Goal: Information Seeking & Learning: Learn about a topic

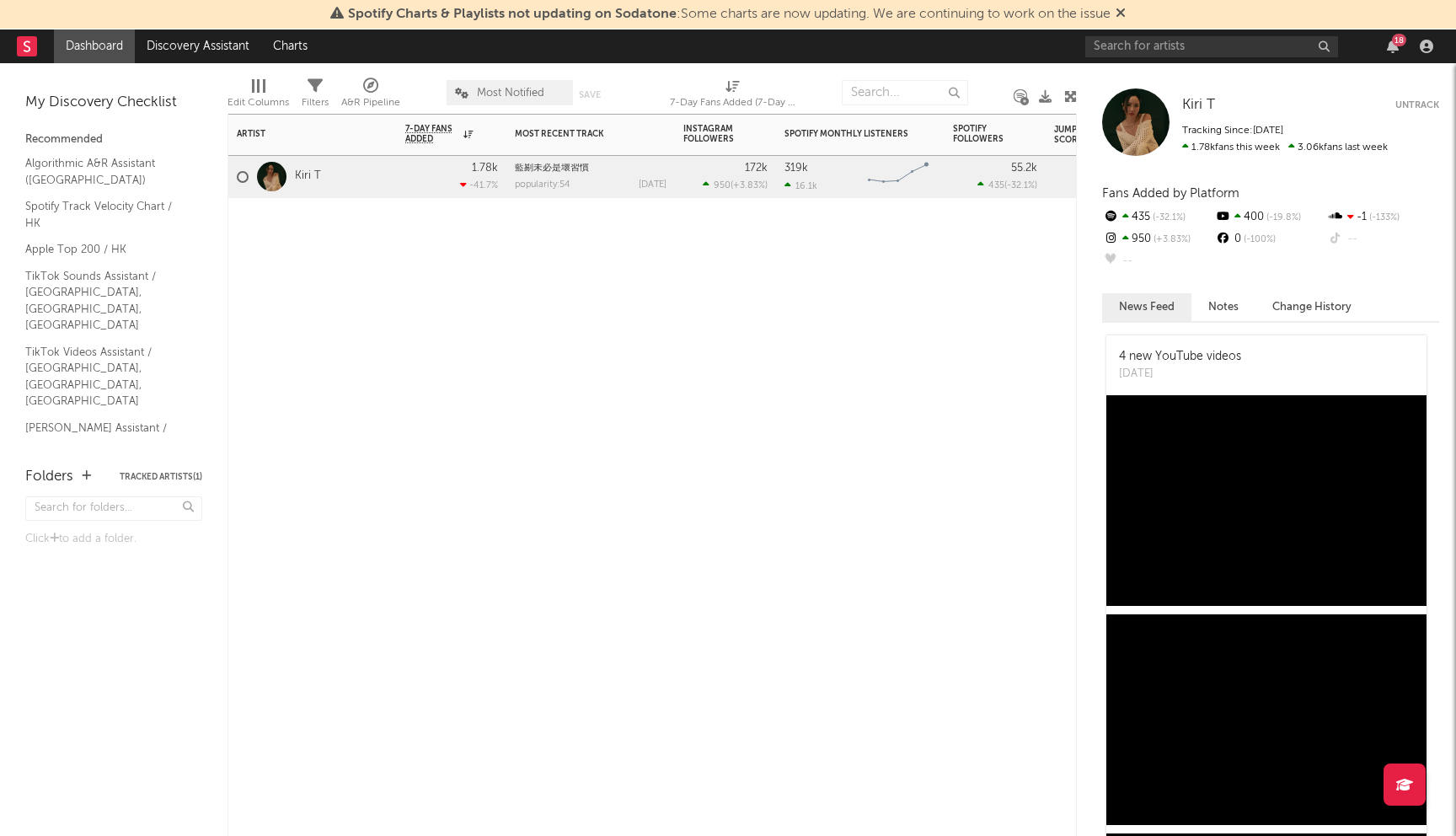
click at [308, 184] on div "Kiri T" at bounding box center [279, 177] width 84 height 49
click at [308, 180] on link "Kiri T" at bounding box center [308, 176] width 26 height 15
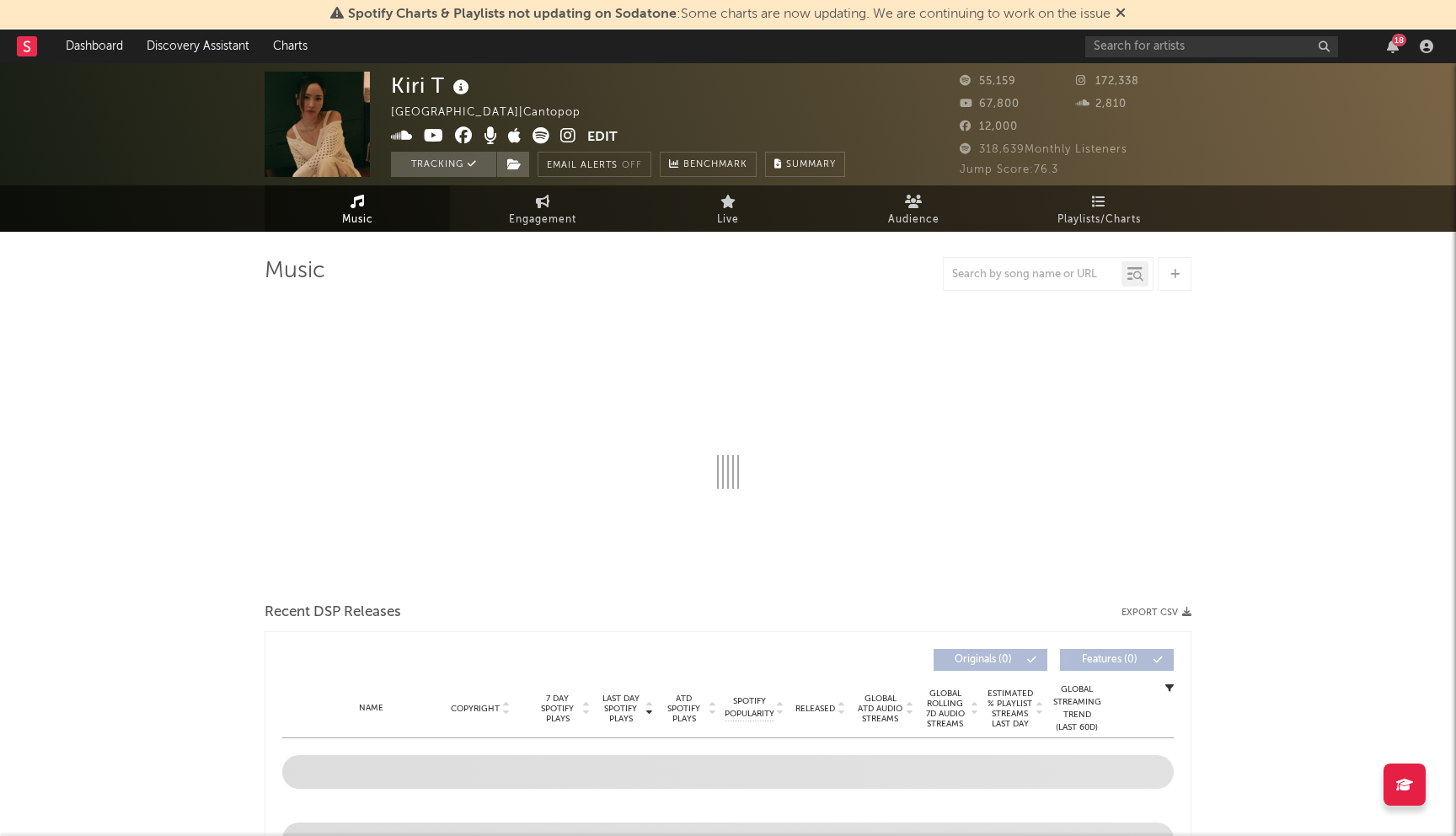
scroll to position [9, 0]
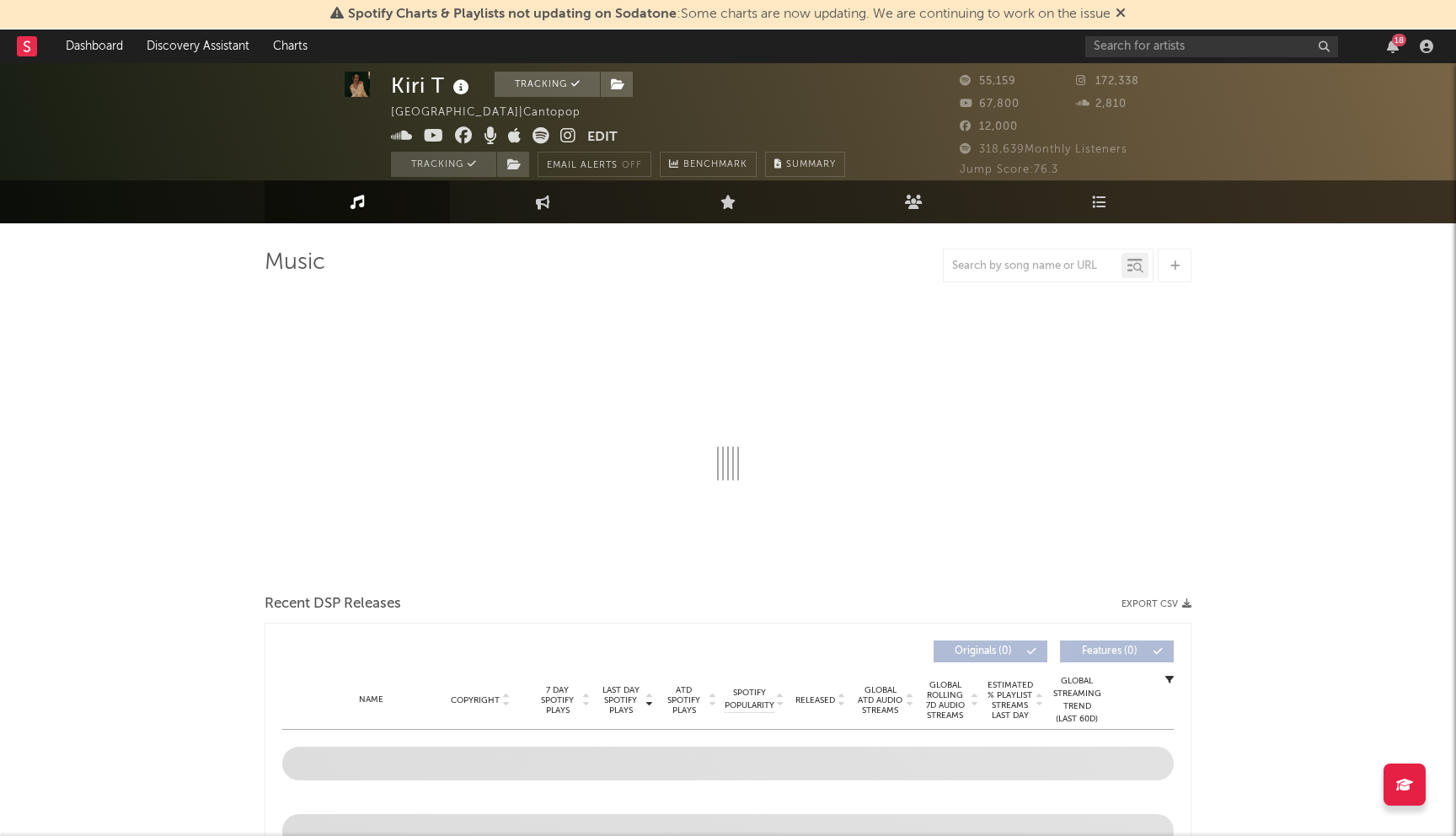
select select "6m"
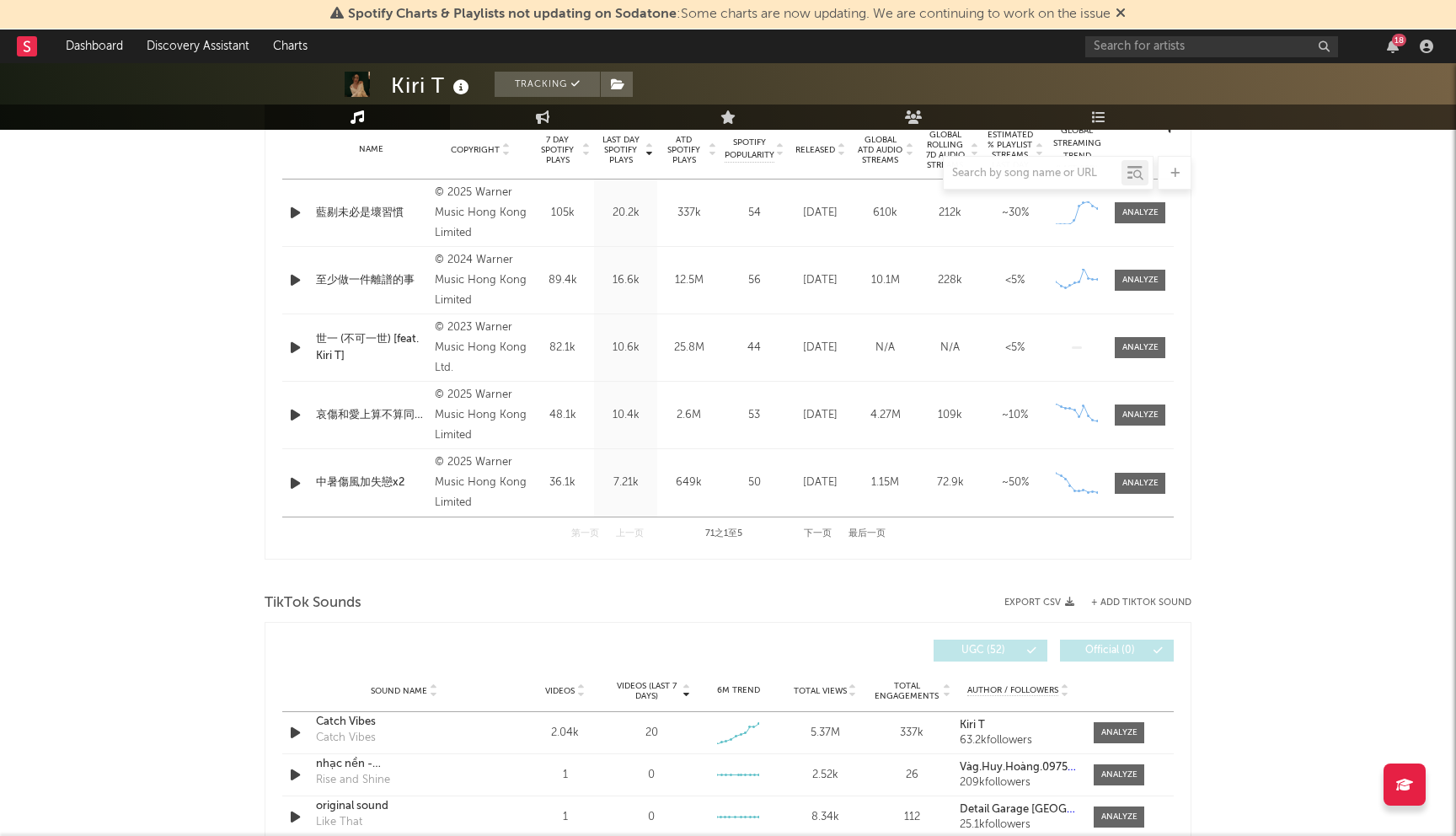
scroll to position [629, 0]
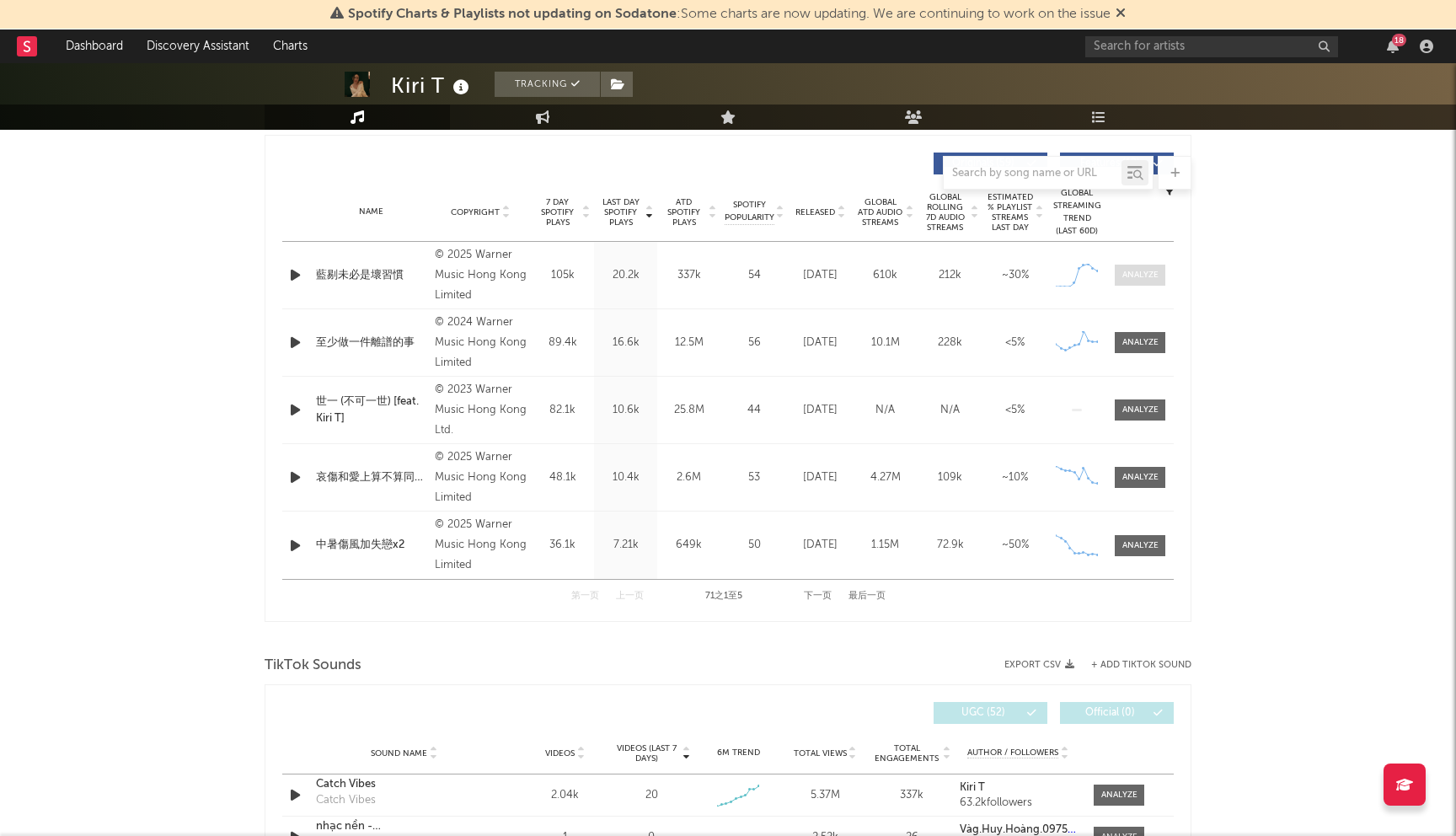
click at [1128, 278] on div at bounding box center [1140, 275] width 36 height 13
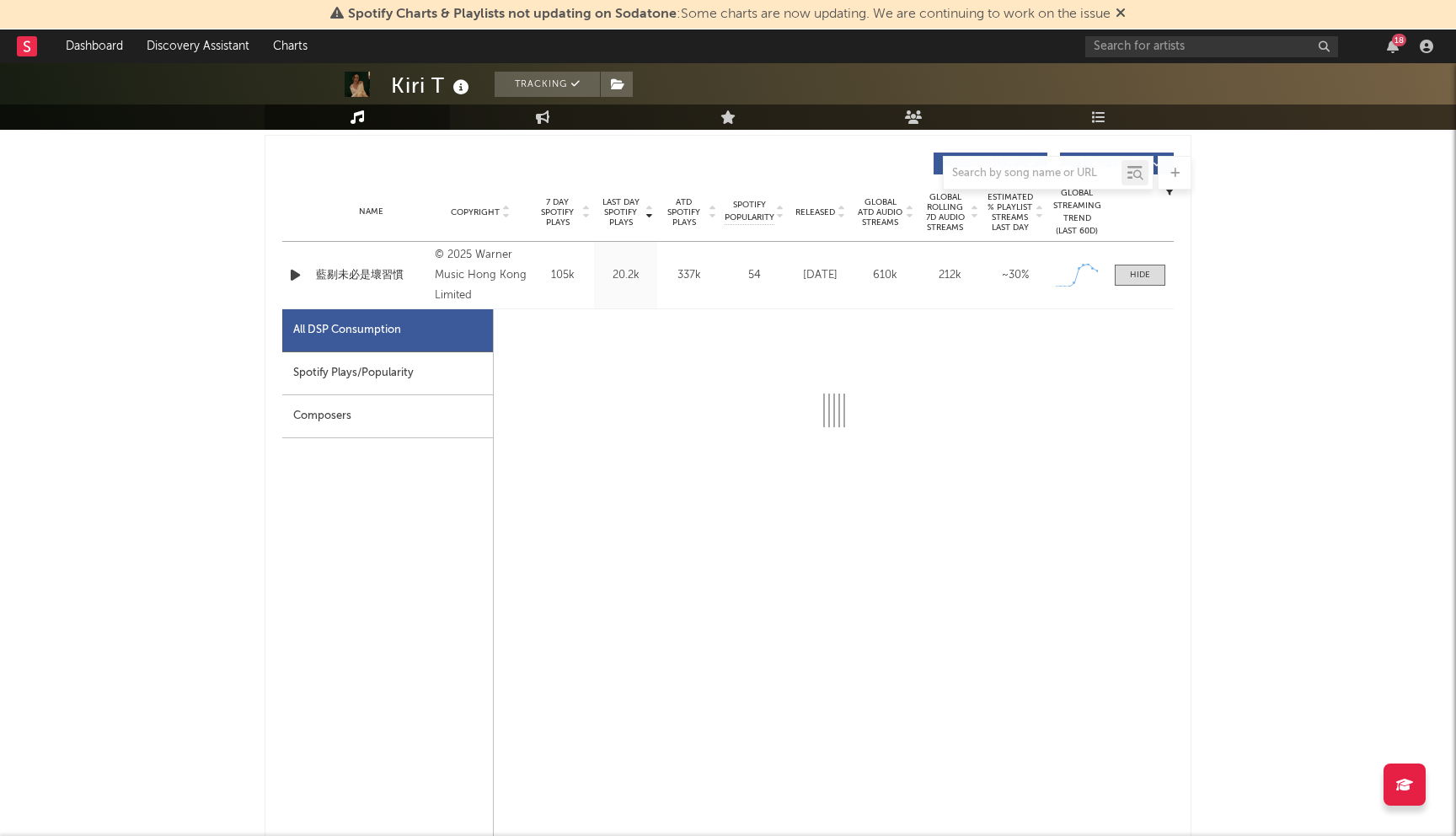
select select "1w"
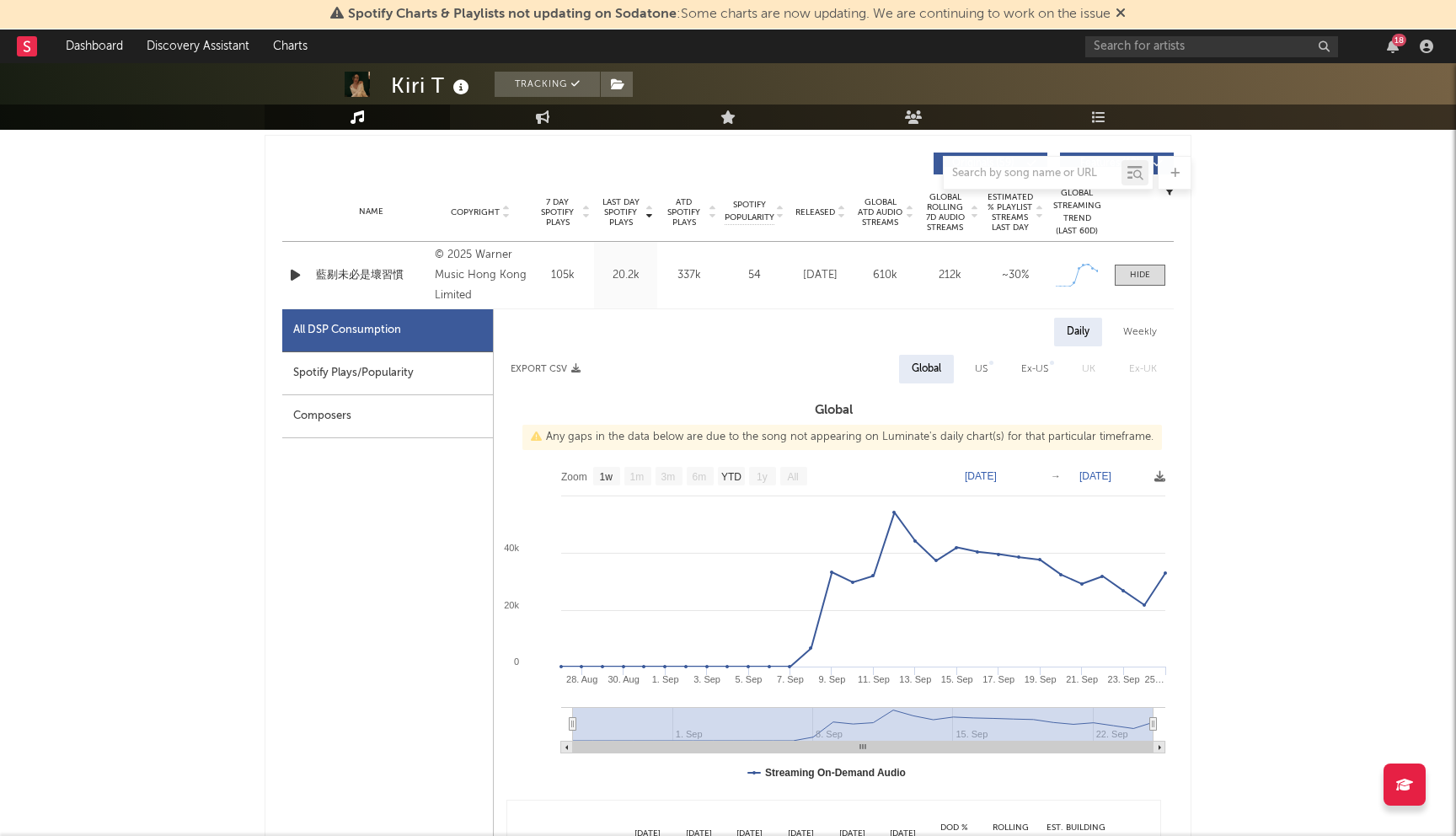
click at [424, 359] on div "Spotify Plays/Popularity" at bounding box center [387, 374] width 210 height 43
select select "1w"
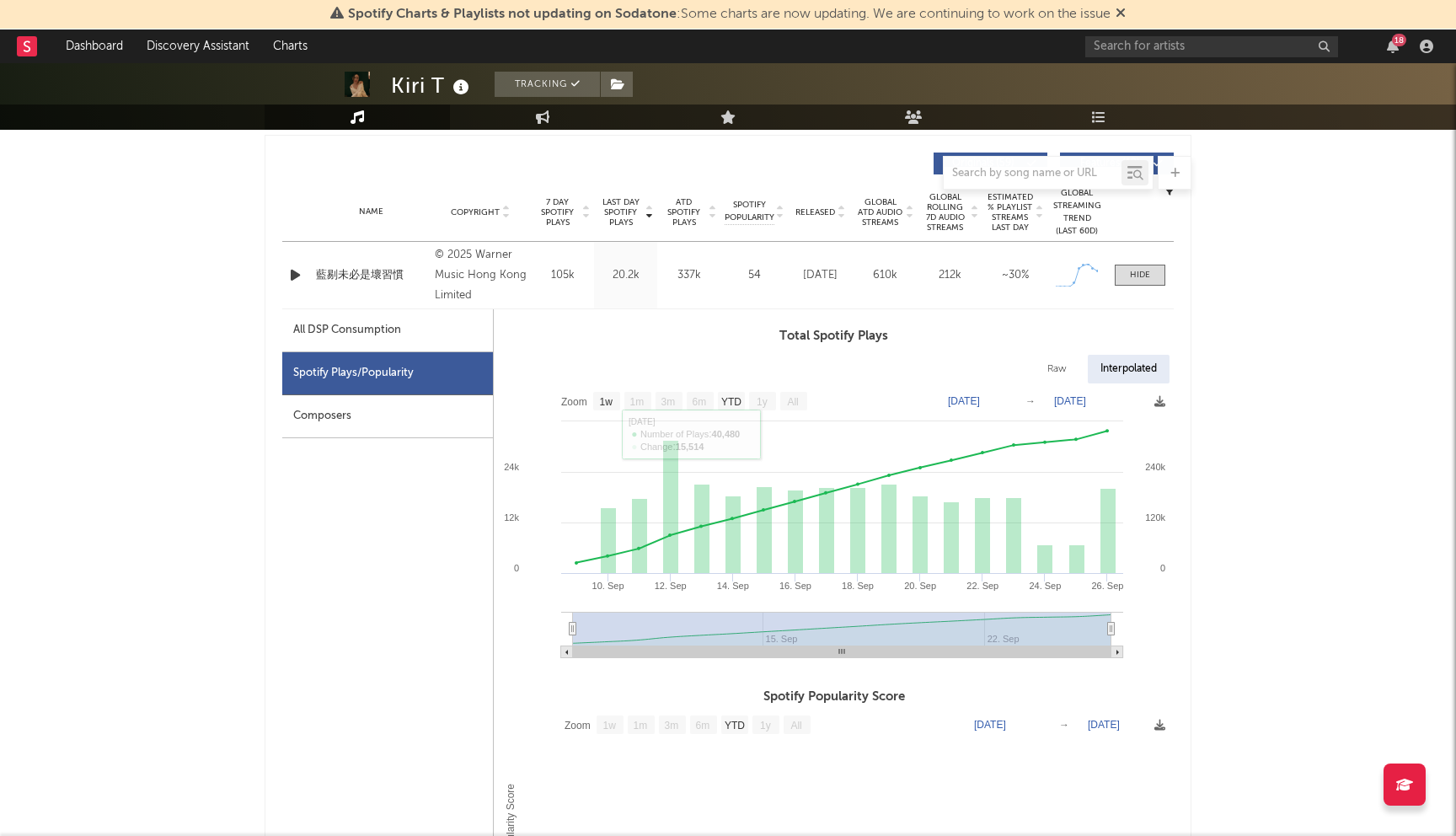
click at [319, 334] on div "All DSP Consumption" at bounding box center [347, 329] width 108 height 20
select select "1w"
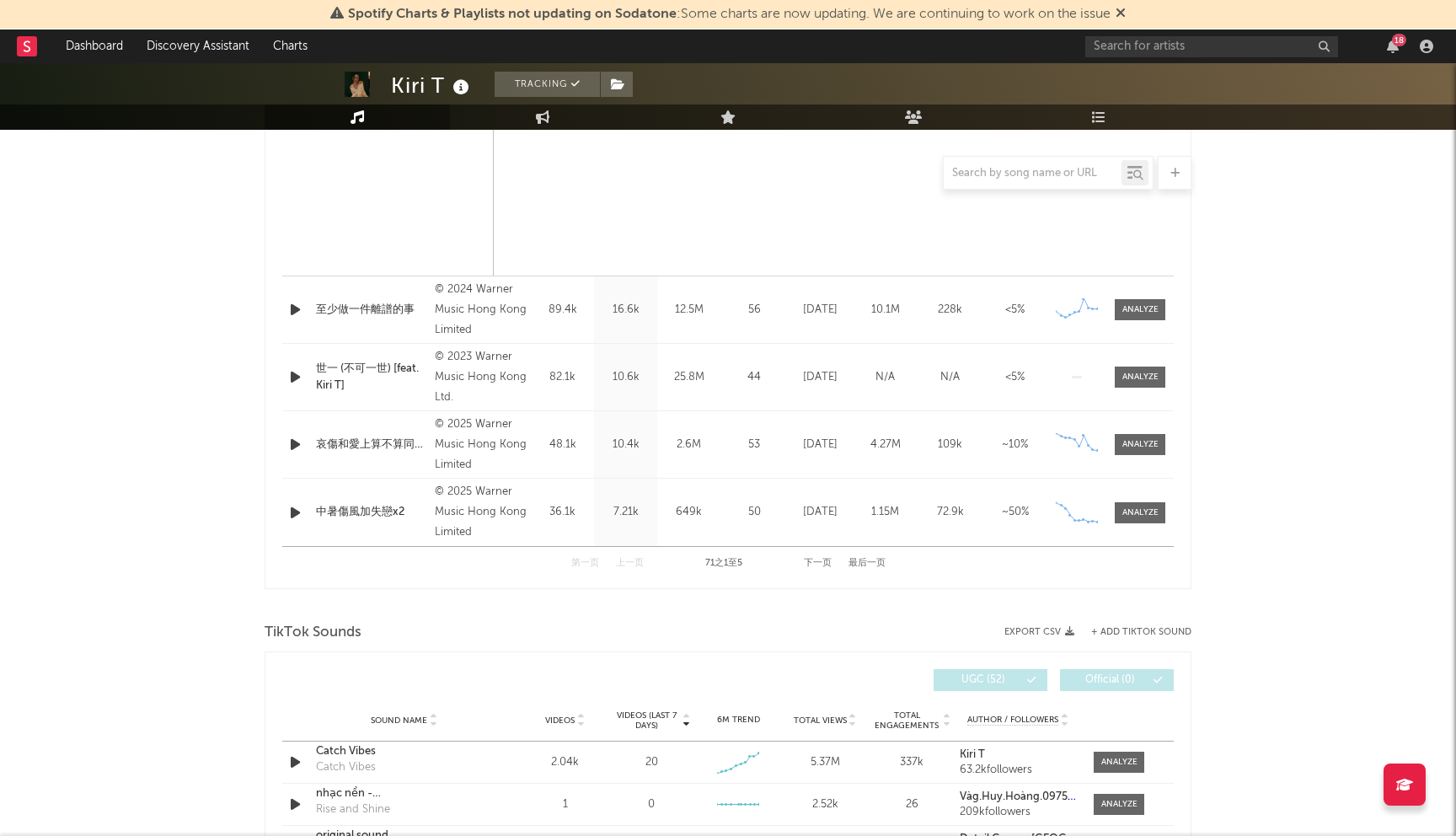
scroll to position [1650, 0]
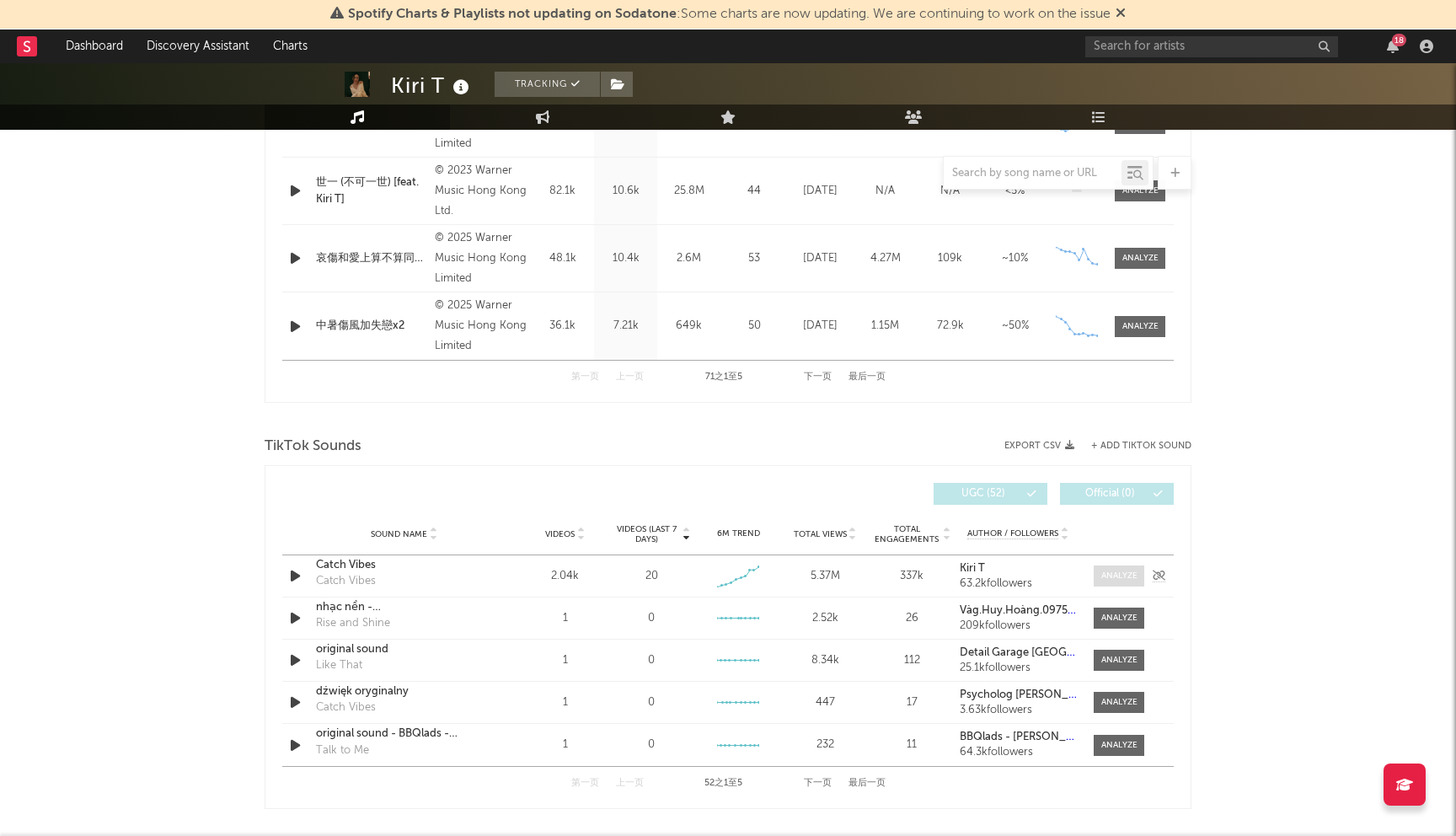
click at [1130, 583] on span at bounding box center [1119, 576] width 51 height 21
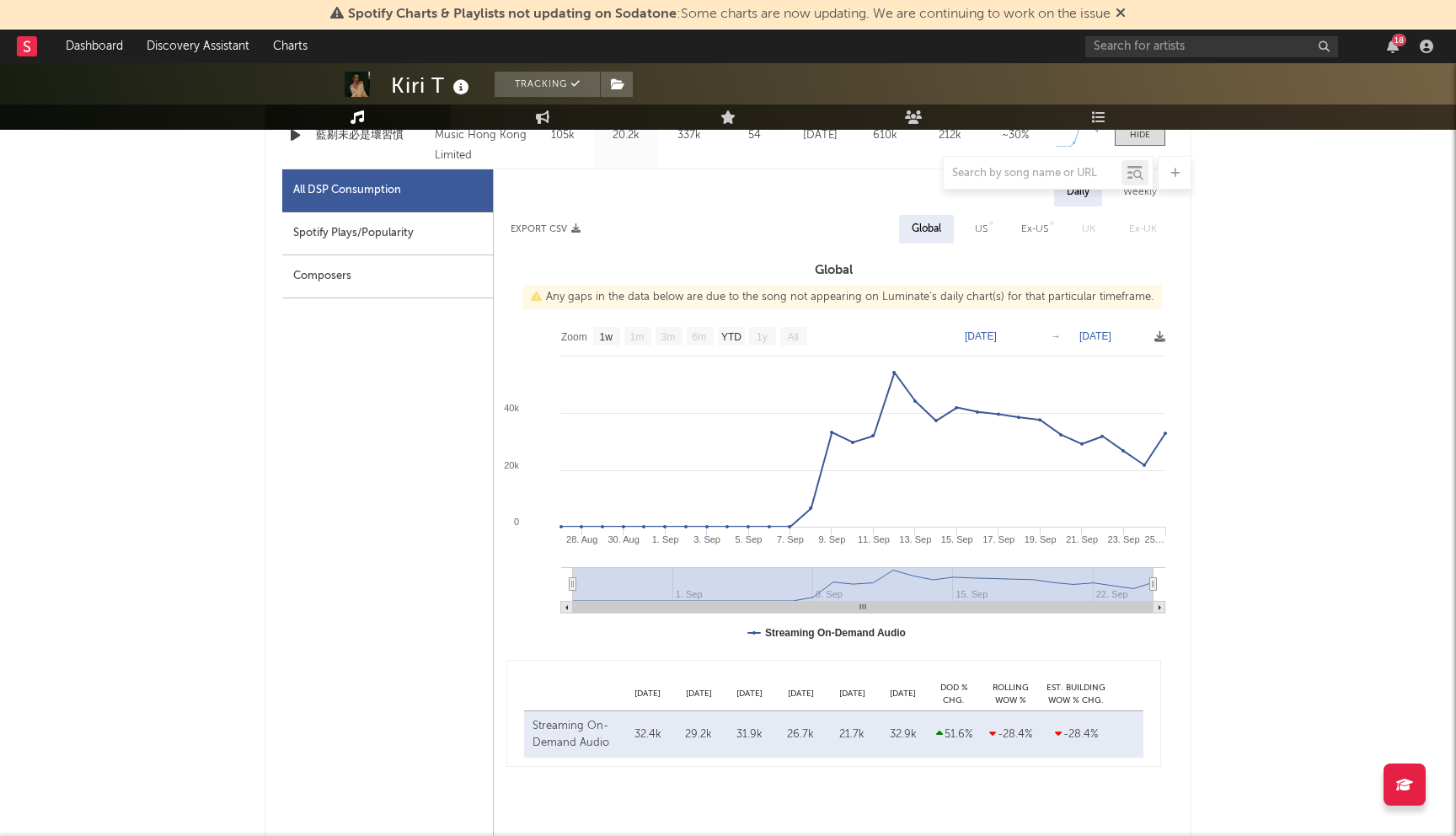
scroll to position [0, 0]
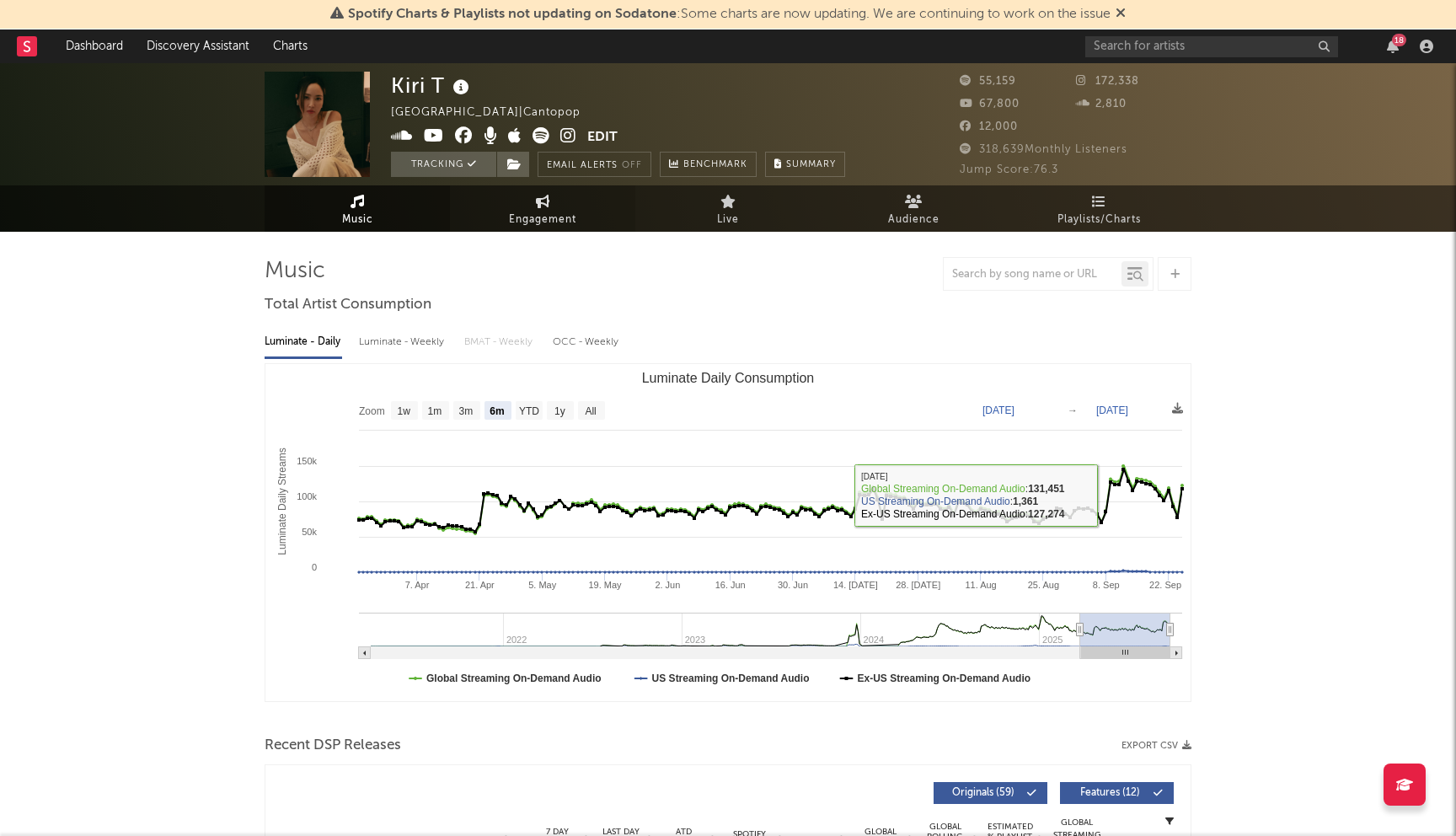
click at [576, 207] on link "Engagement" at bounding box center [542, 209] width 185 height 47
select select "1w"
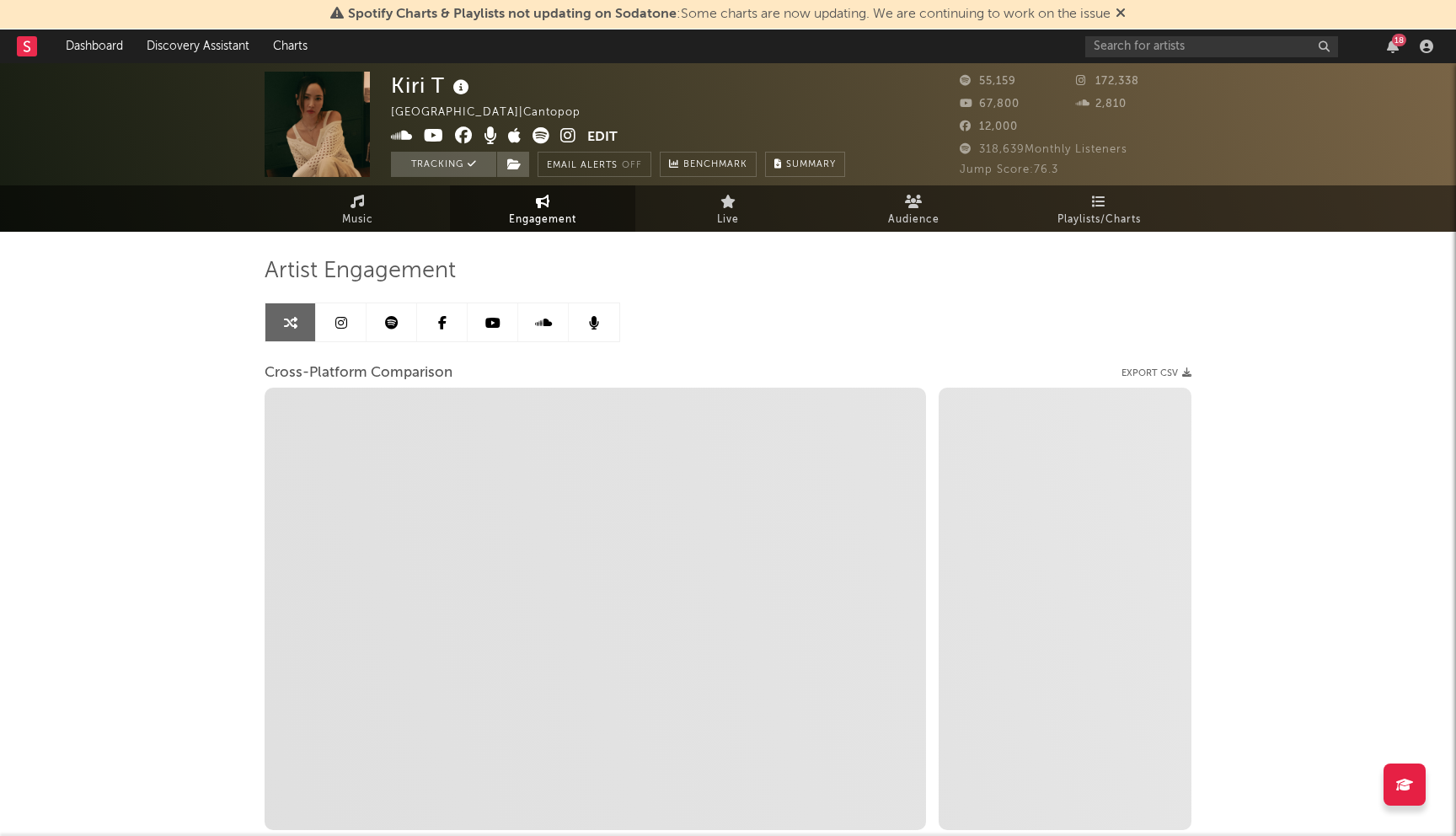
click at [336, 333] on link at bounding box center [341, 322] width 51 height 38
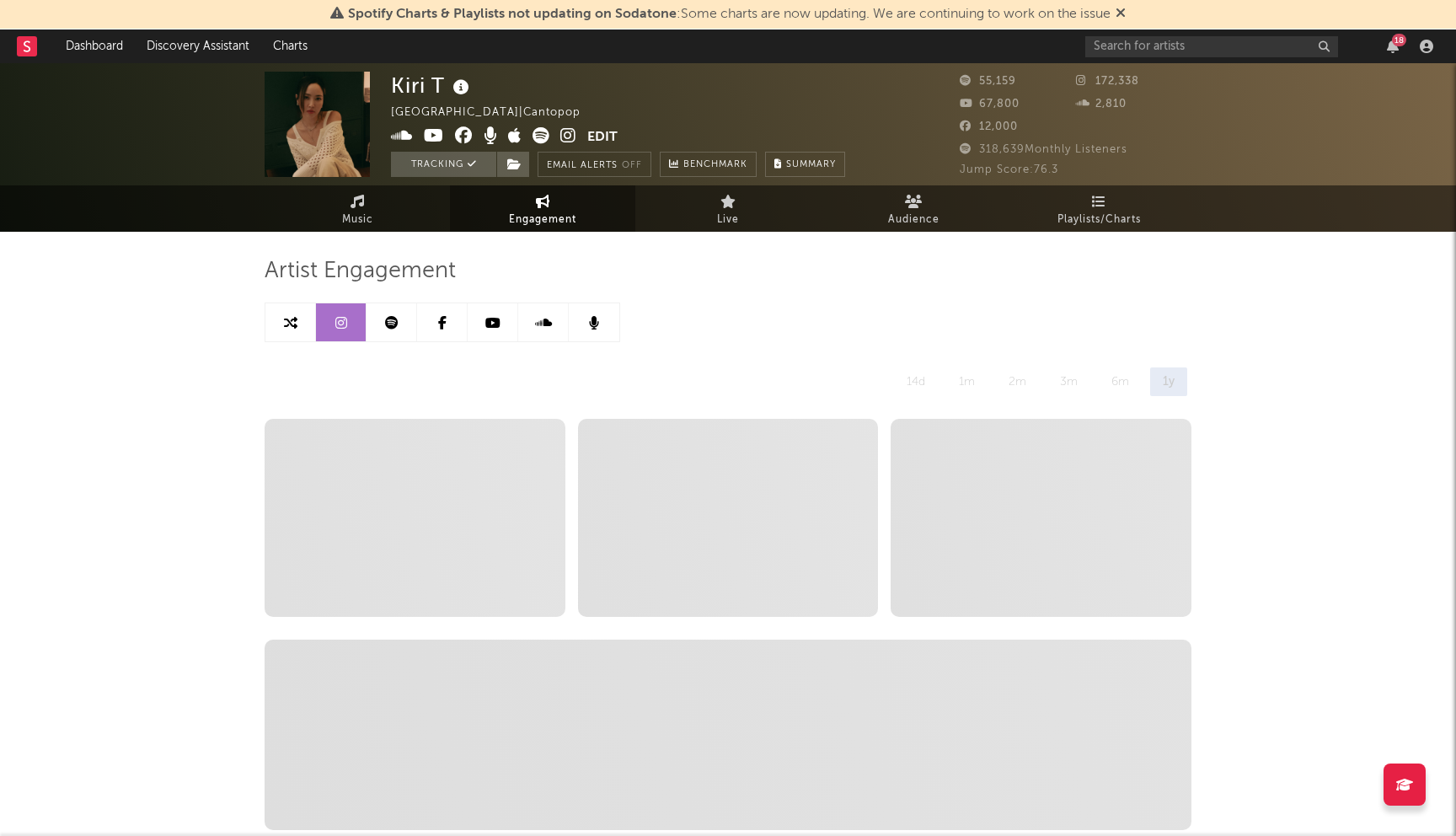
select select "6m"
click at [1162, 53] on input "text" at bounding box center [1211, 47] width 253 height 21
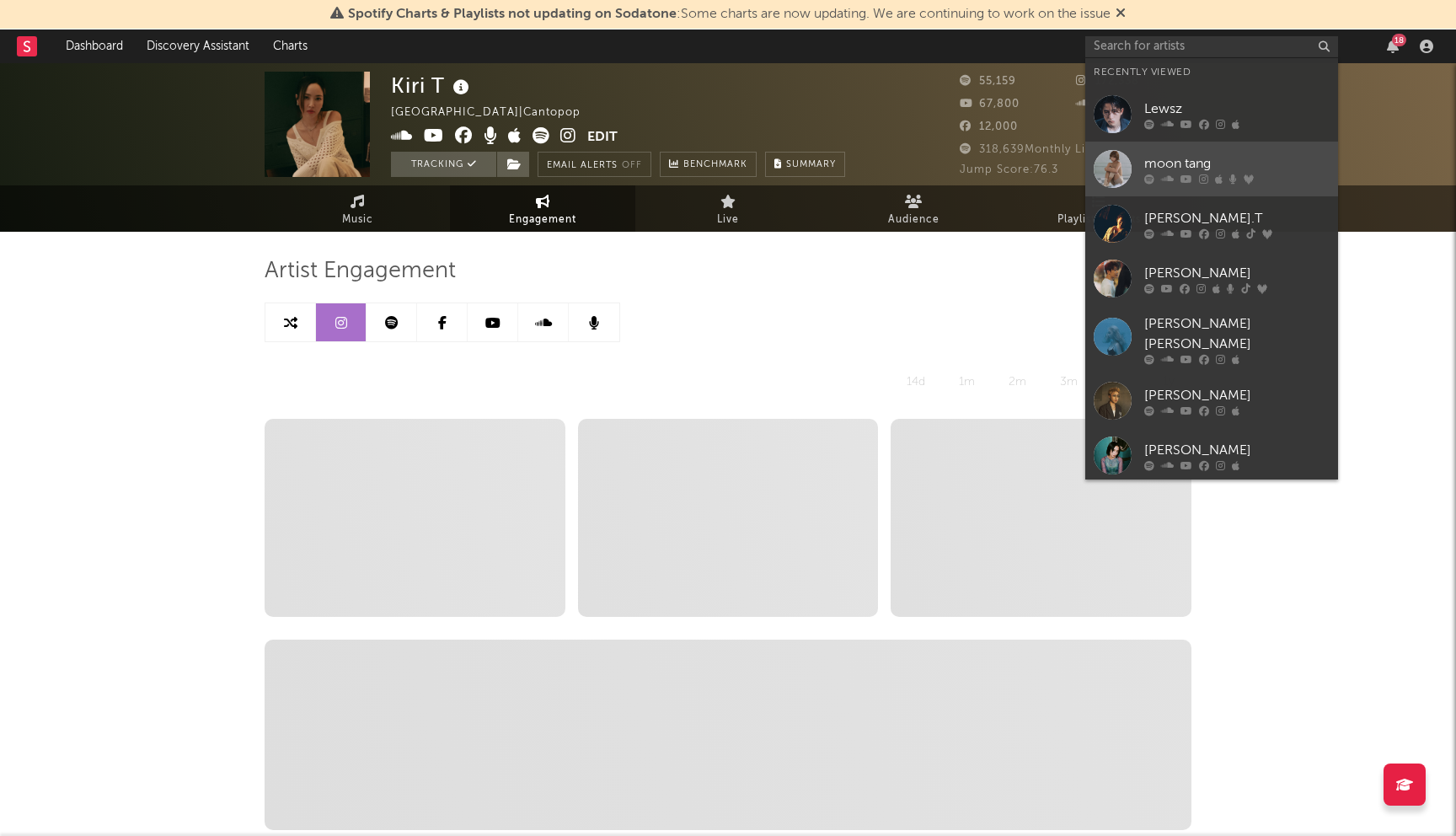
click at [1208, 162] on div "moon tang" at bounding box center [1236, 163] width 185 height 20
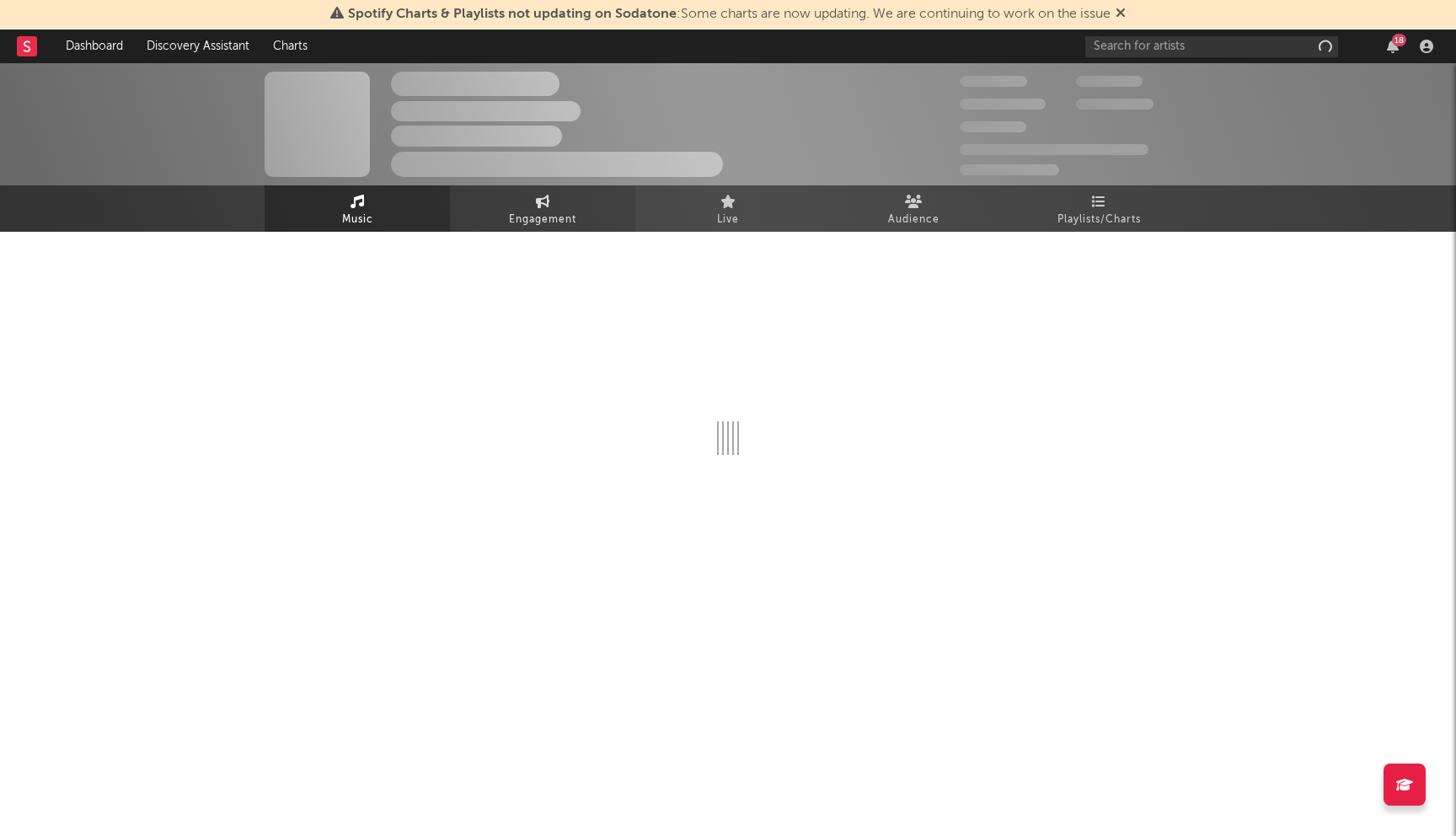
click at [543, 200] on icon at bounding box center [543, 202] width 15 height 14
select select "1w"
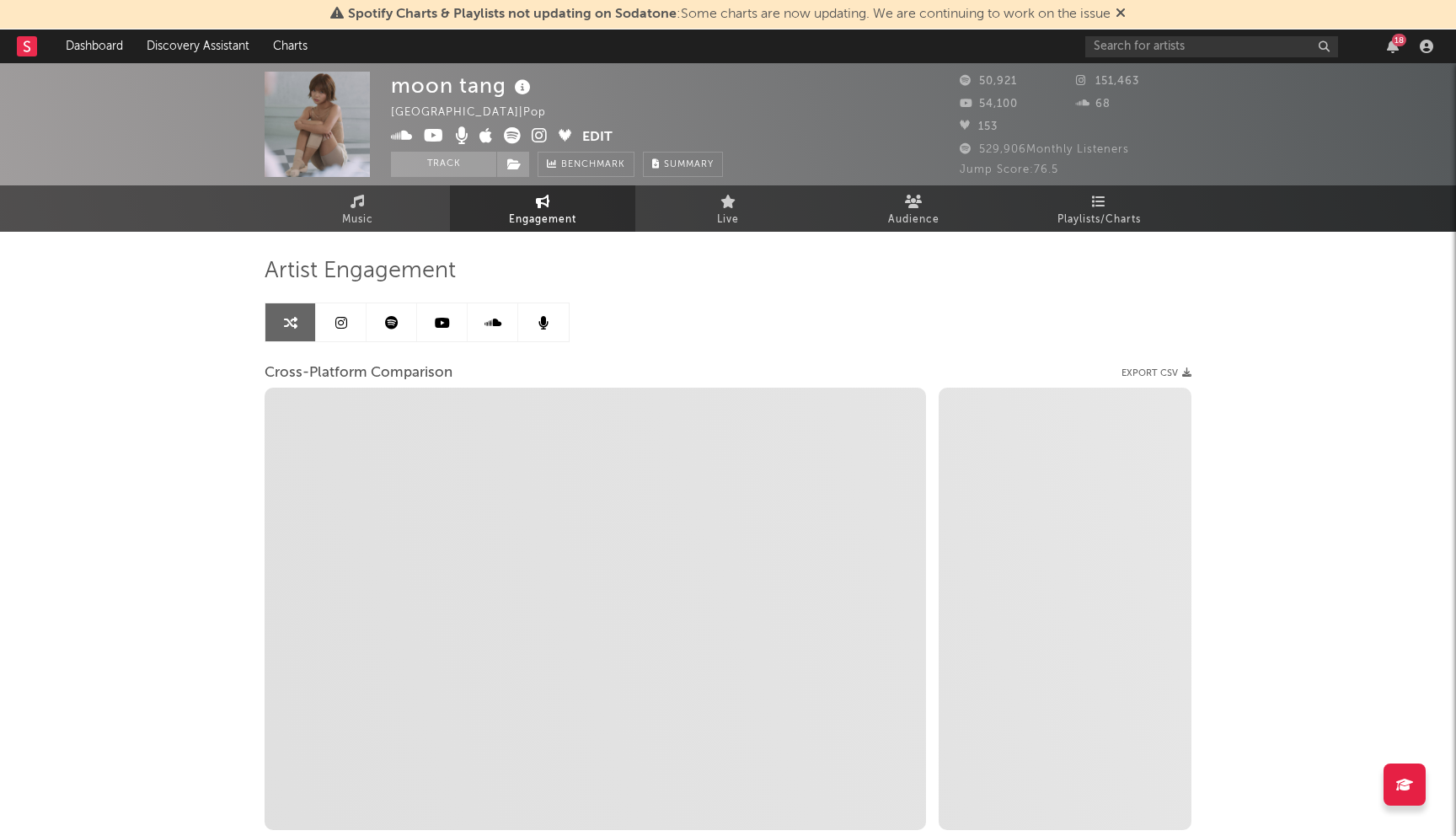
click at [341, 318] on icon at bounding box center [341, 323] width 12 height 14
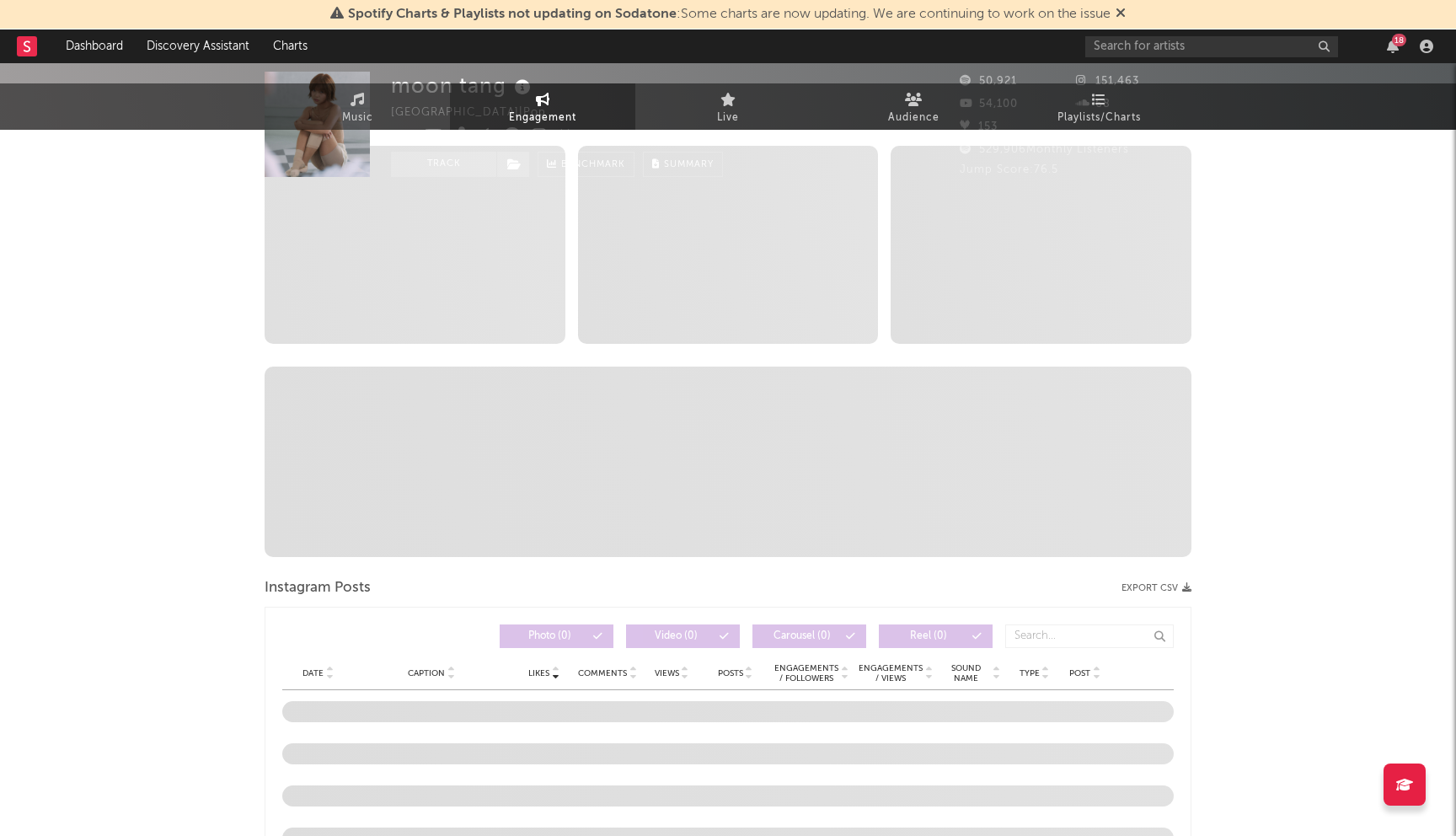
select select "6m"
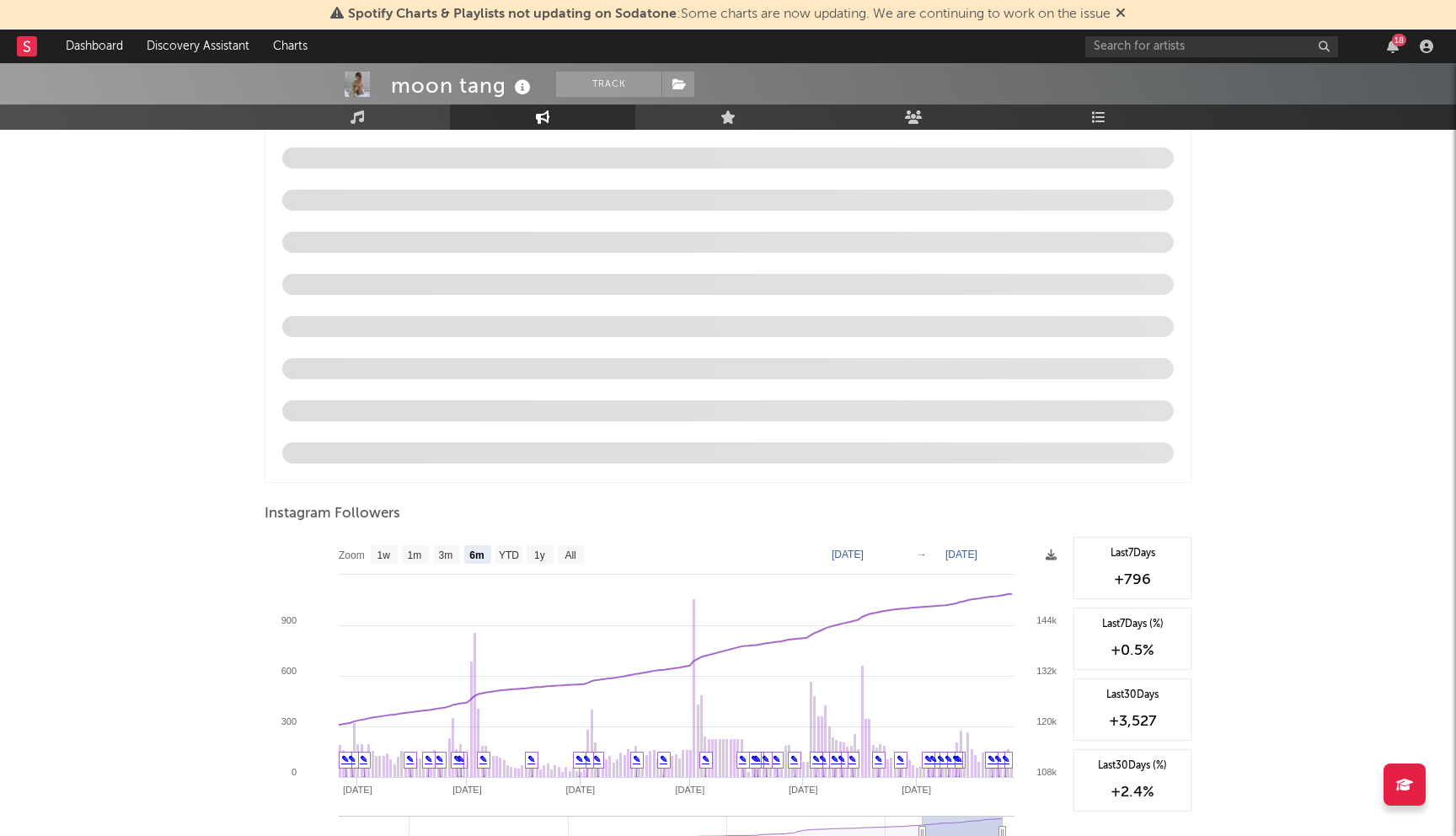
scroll to position [1678, 0]
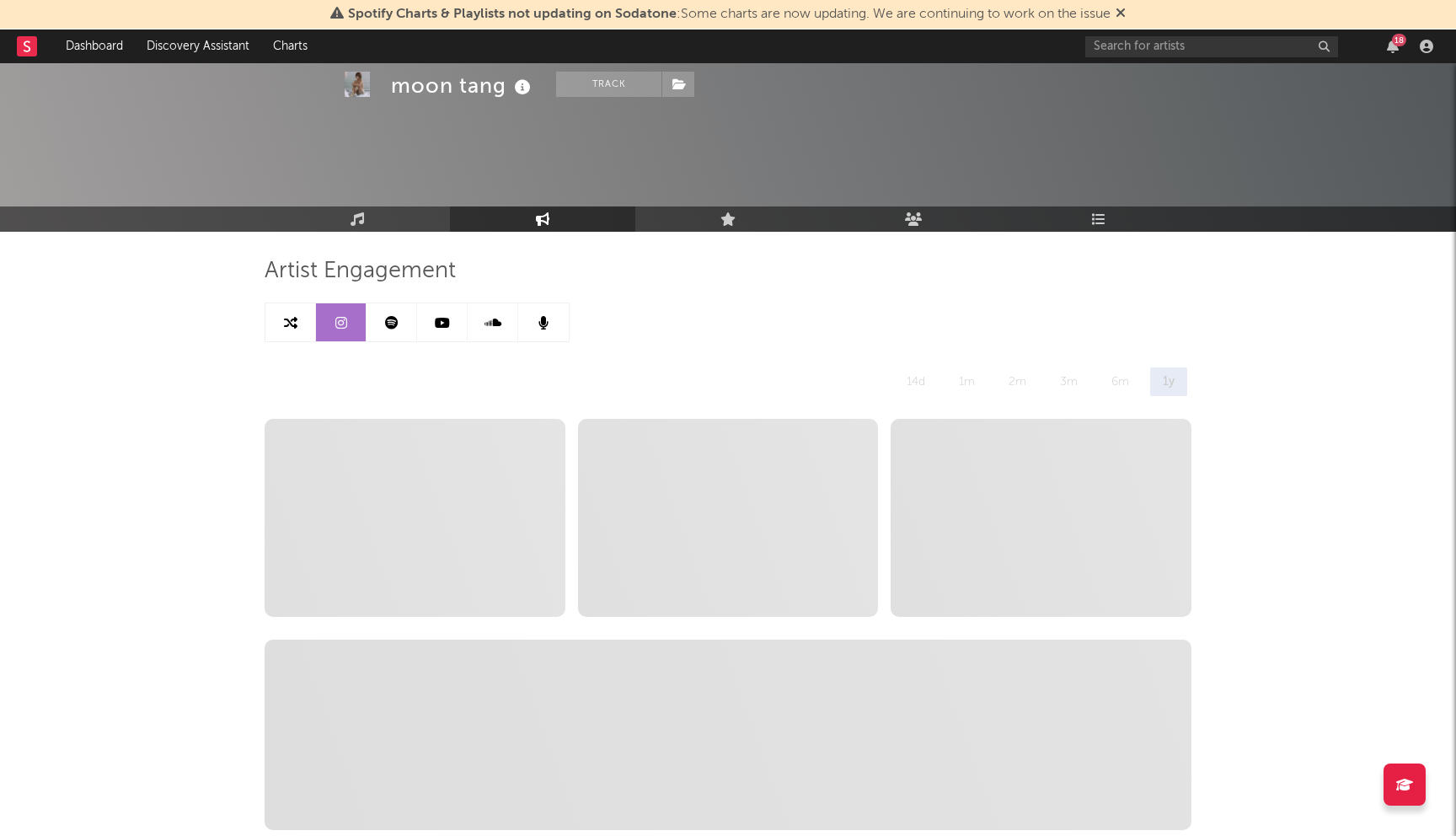
select select "1m"
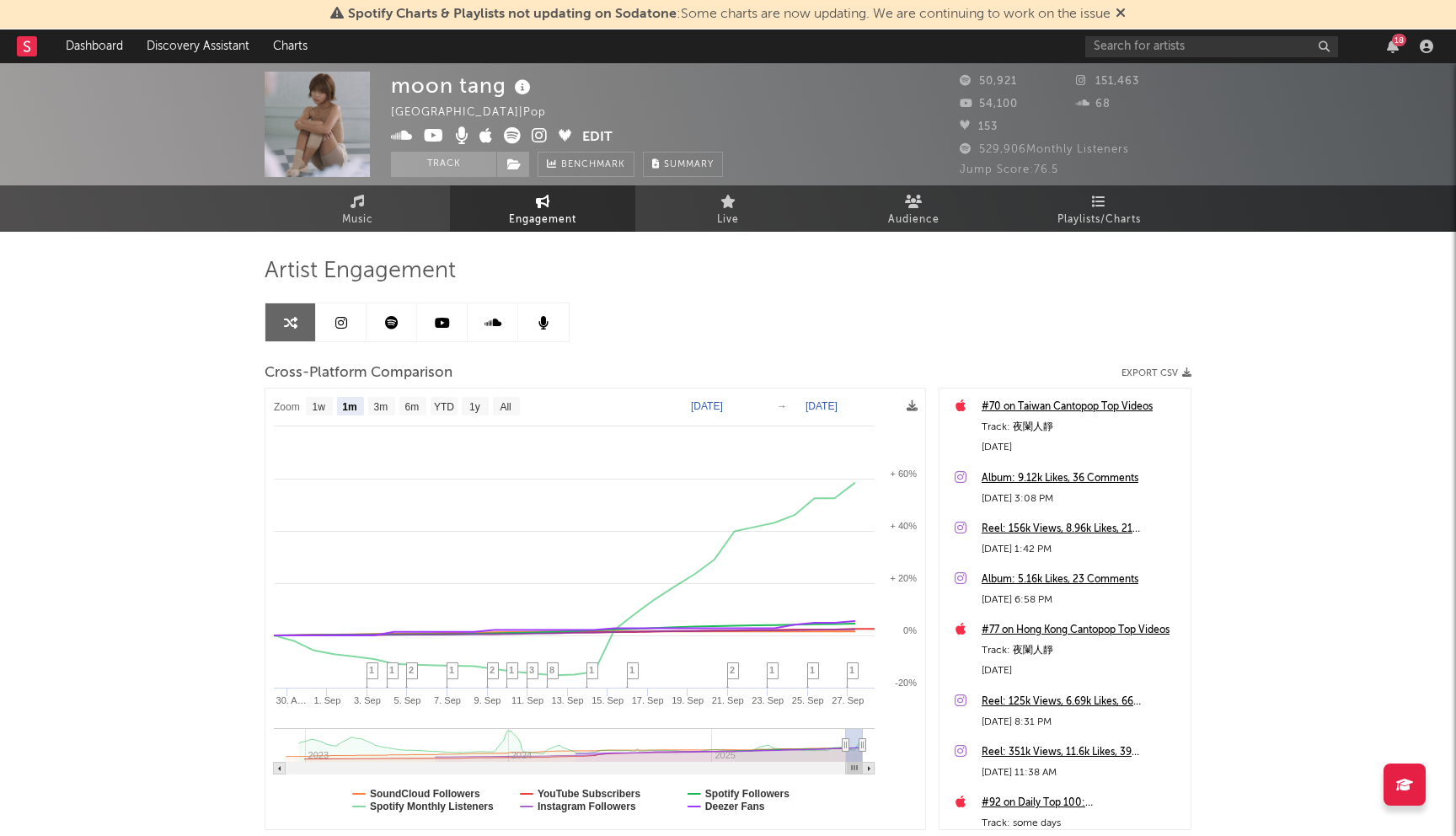
select select "6m"
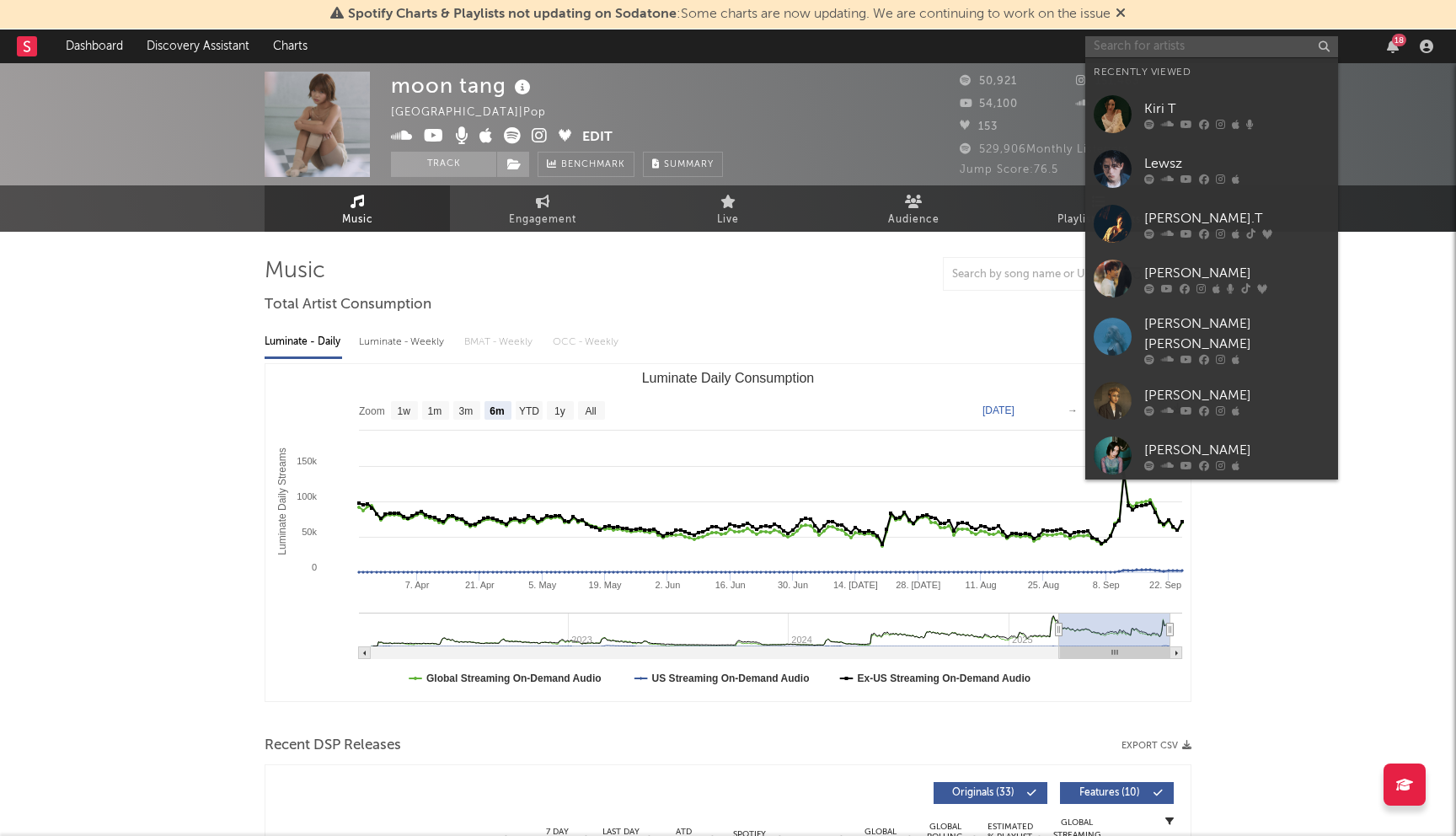
click at [1130, 41] on input "text" at bounding box center [1211, 47] width 253 height 21
click at [1193, 109] on div "Kiri T" at bounding box center [1236, 108] width 185 height 20
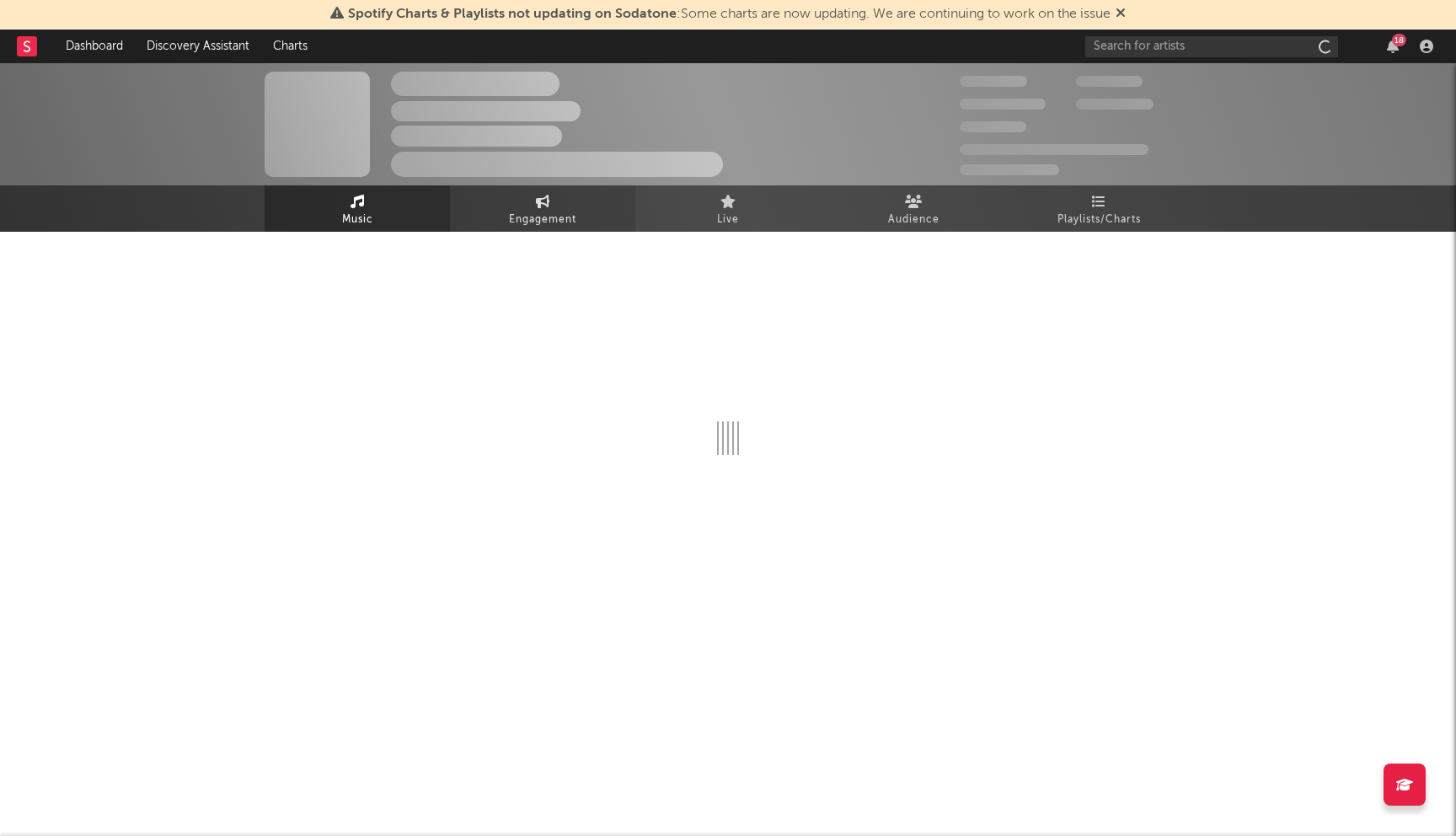
click at [519, 191] on link "Engagement" at bounding box center [542, 209] width 185 height 47
select select "1w"
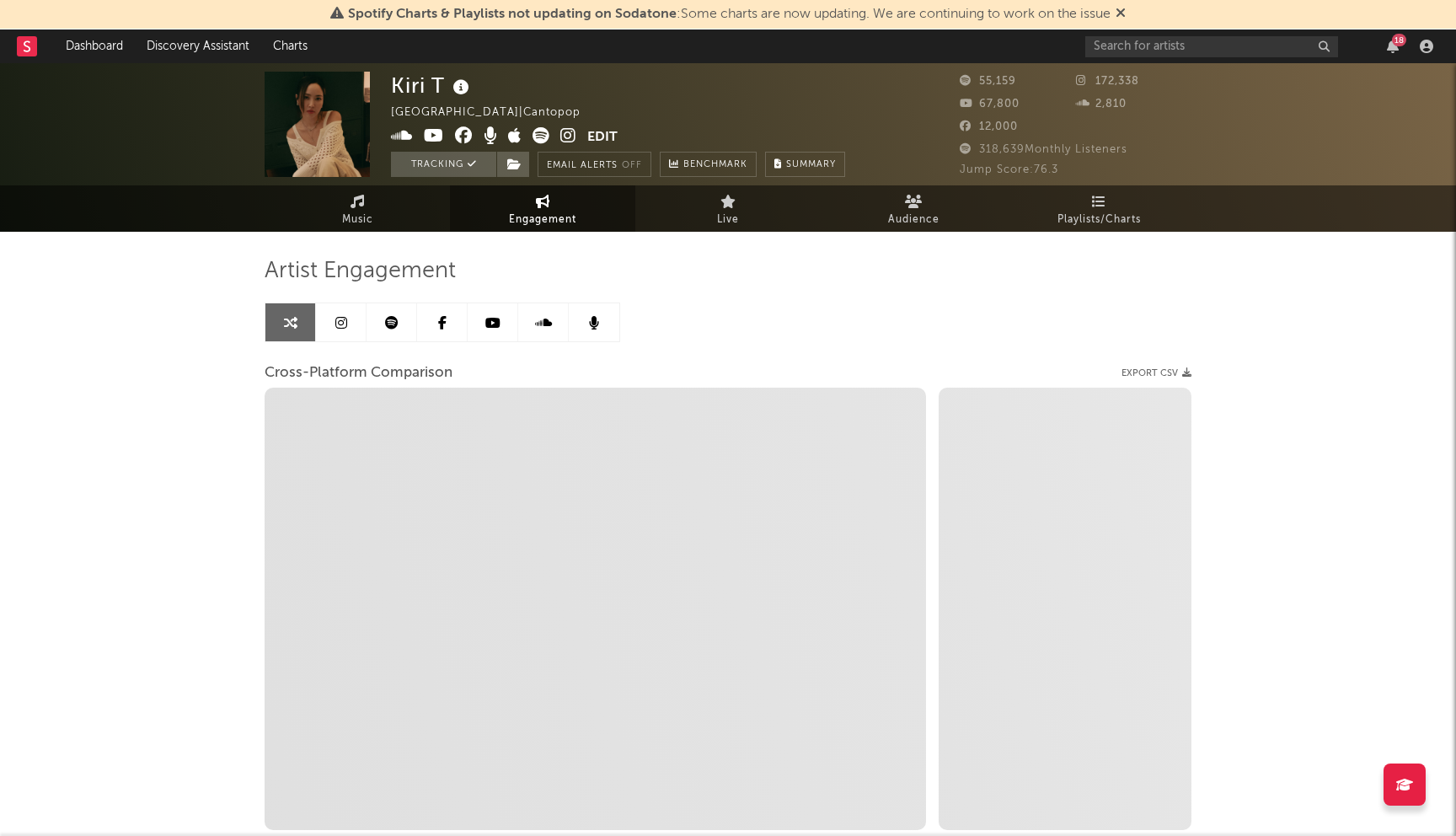
click at [333, 317] on link at bounding box center [341, 322] width 51 height 38
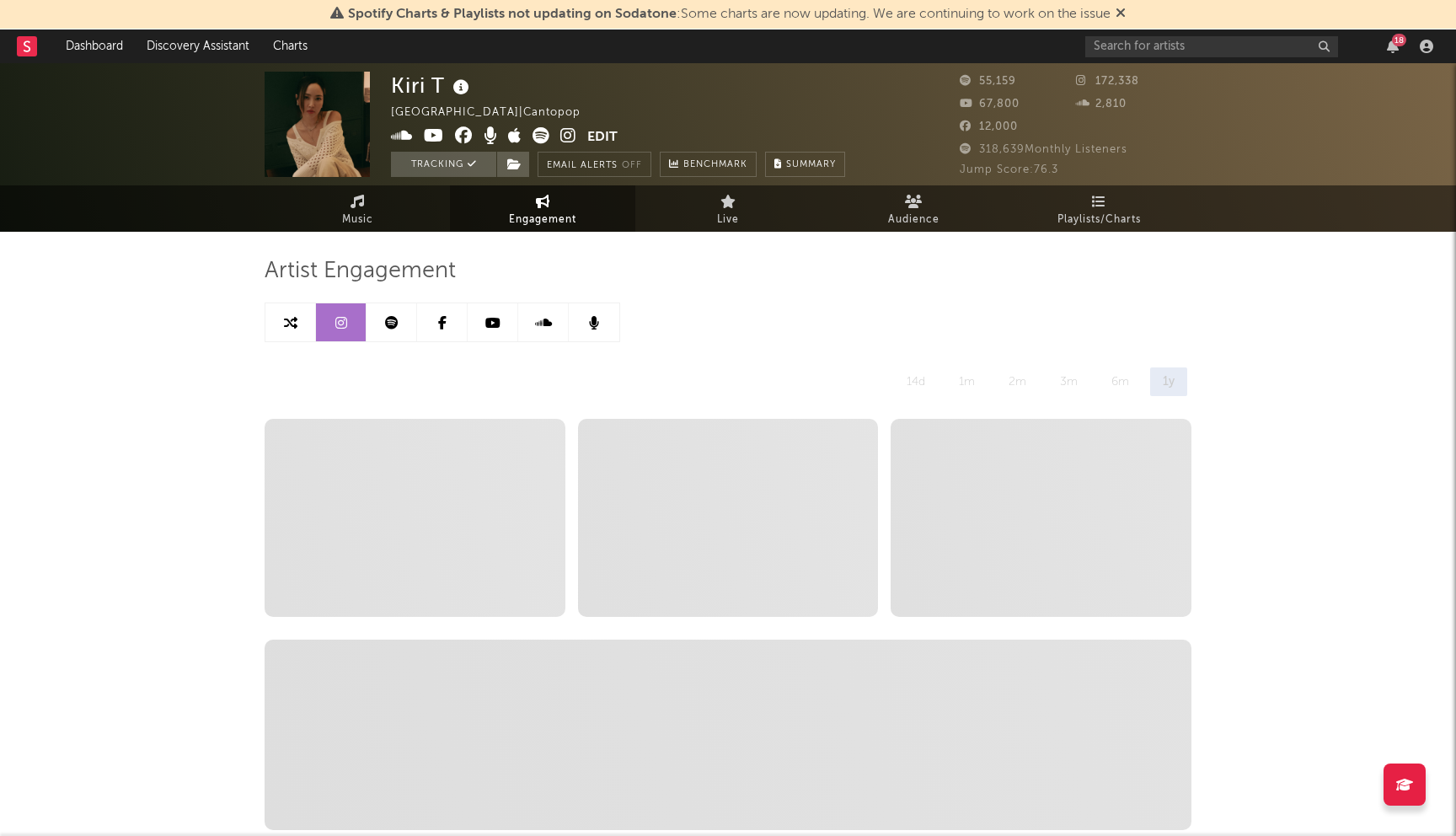
select select "6m"
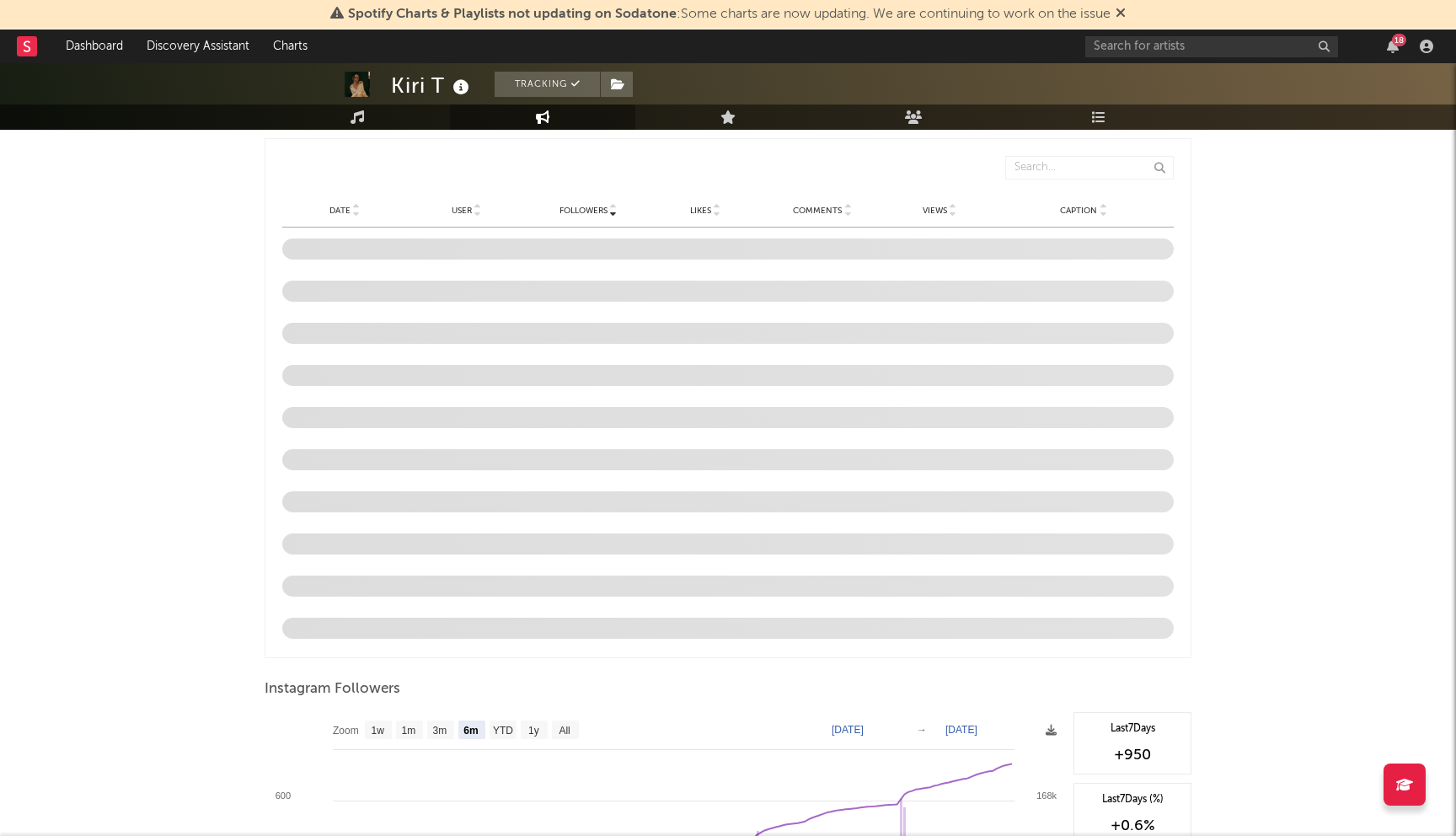
scroll to position [1678, 0]
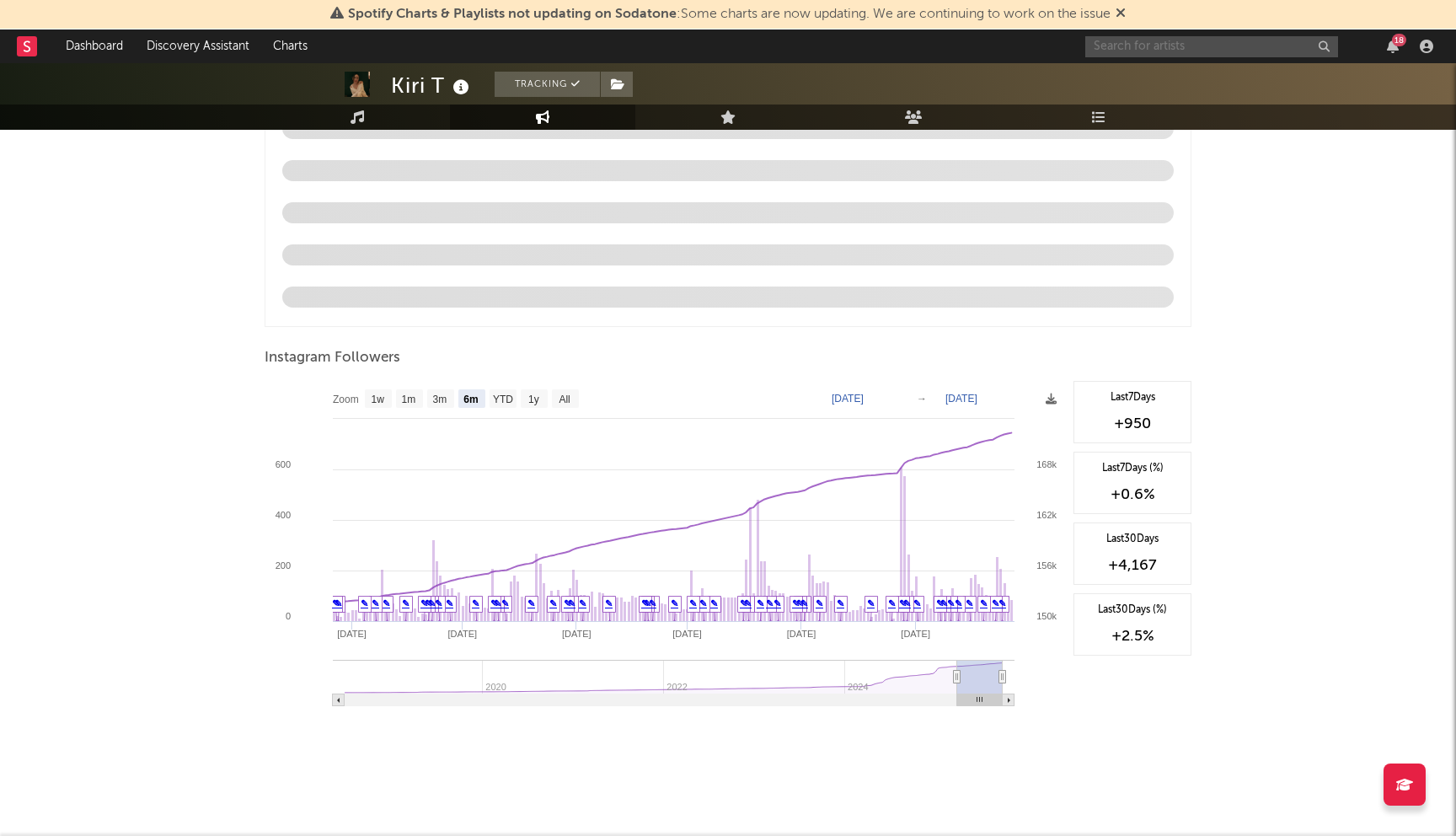
click at [1197, 39] on input "text" at bounding box center [1211, 47] width 253 height 21
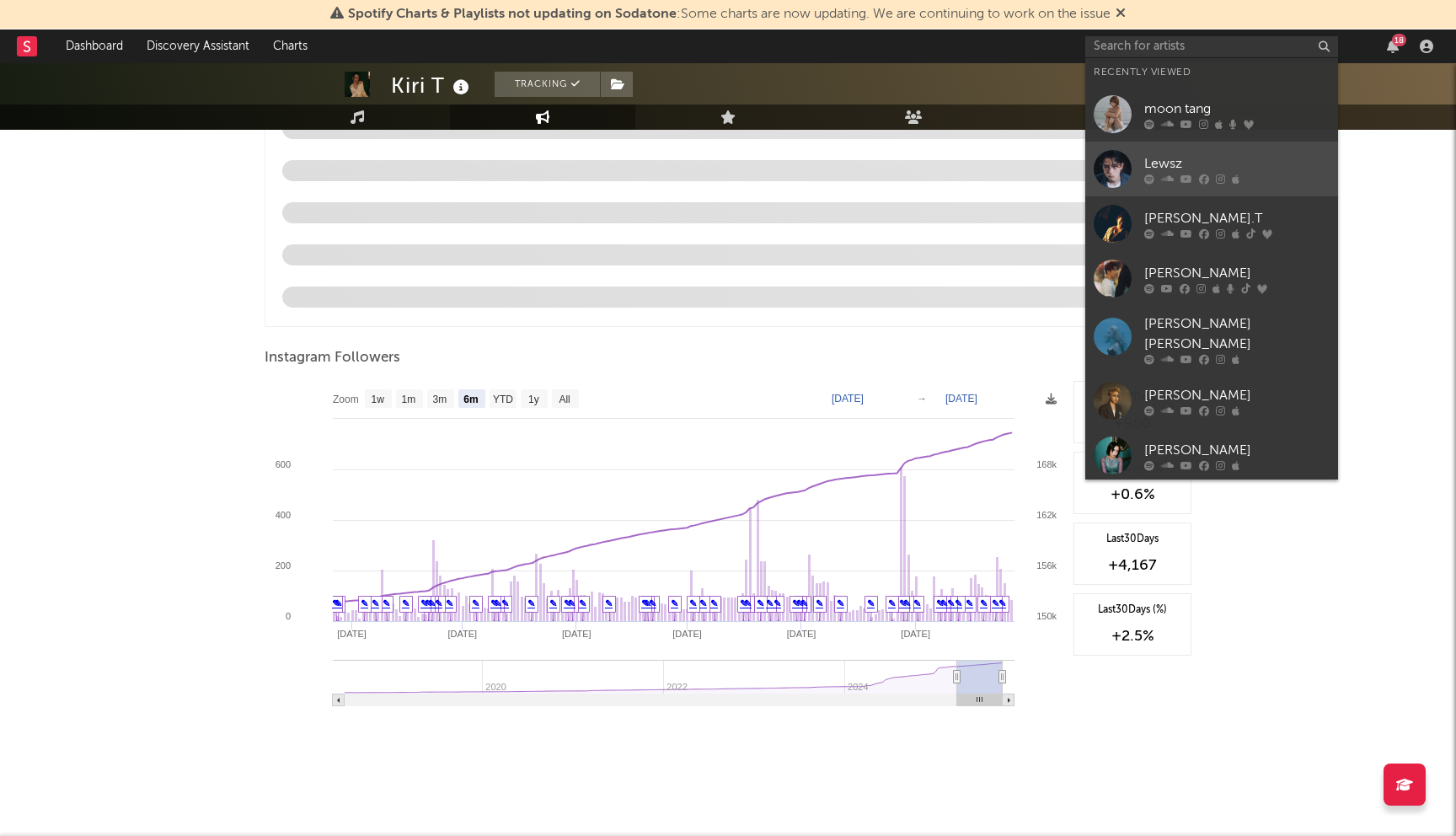
click at [1211, 153] on div "Lewsz" at bounding box center [1236, 163] width 185 height 20
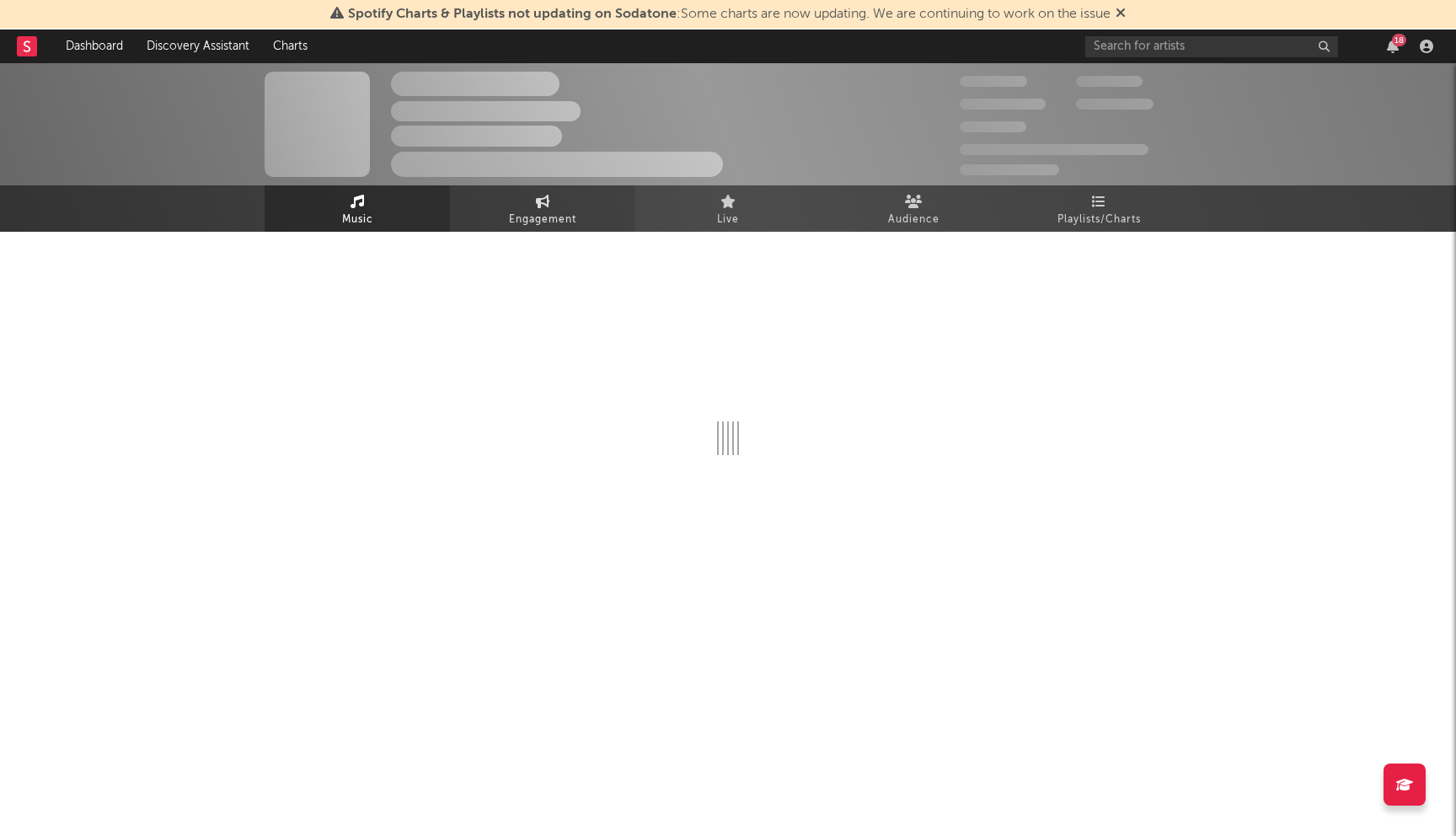
click at [524, 221] on span "Engagement" at bounding box center [542, 219] width 67 height 20
select select "1w"
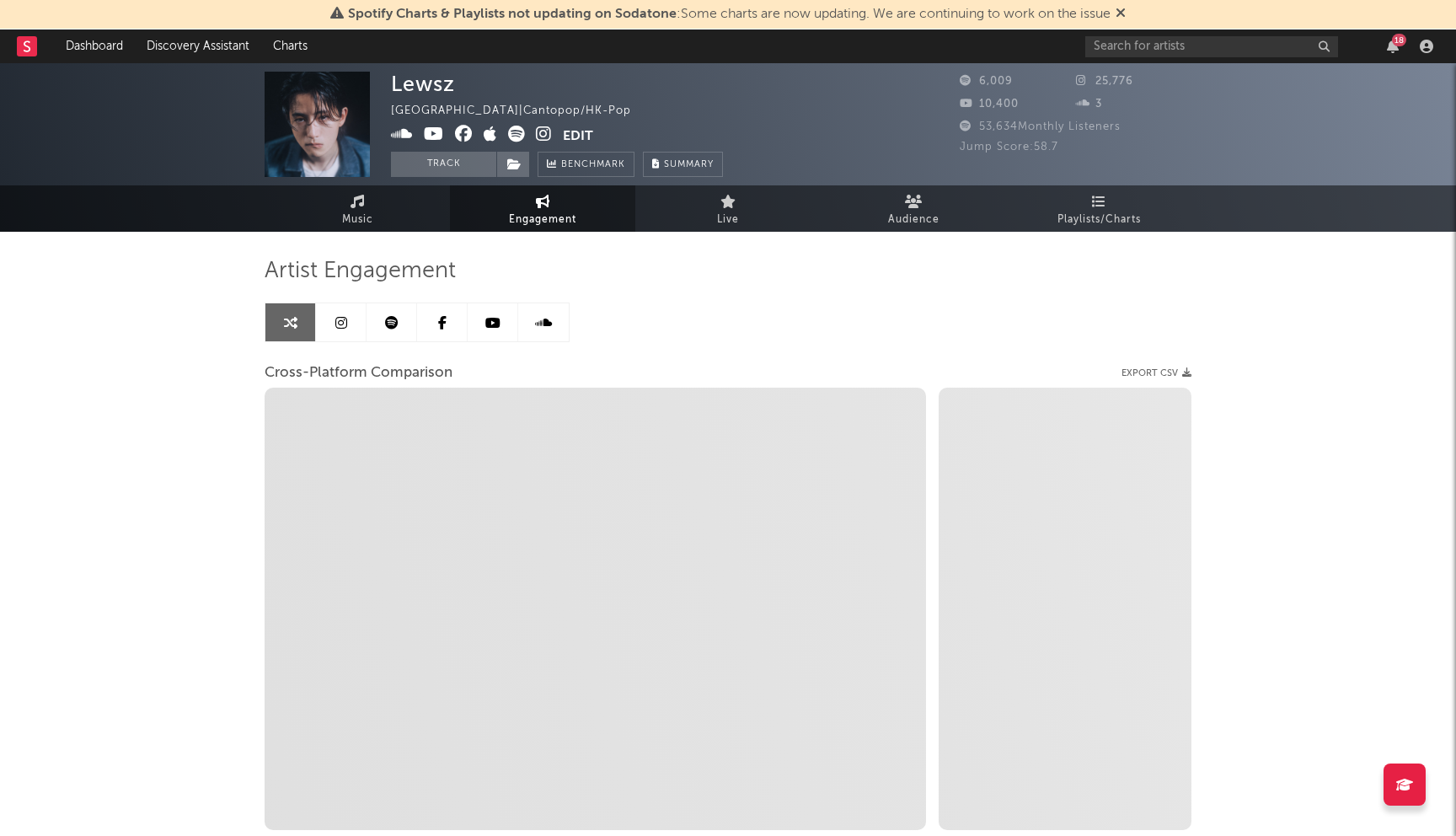
click at [341, 316] on icon at bounding box center [341, 323] width 12 height 14
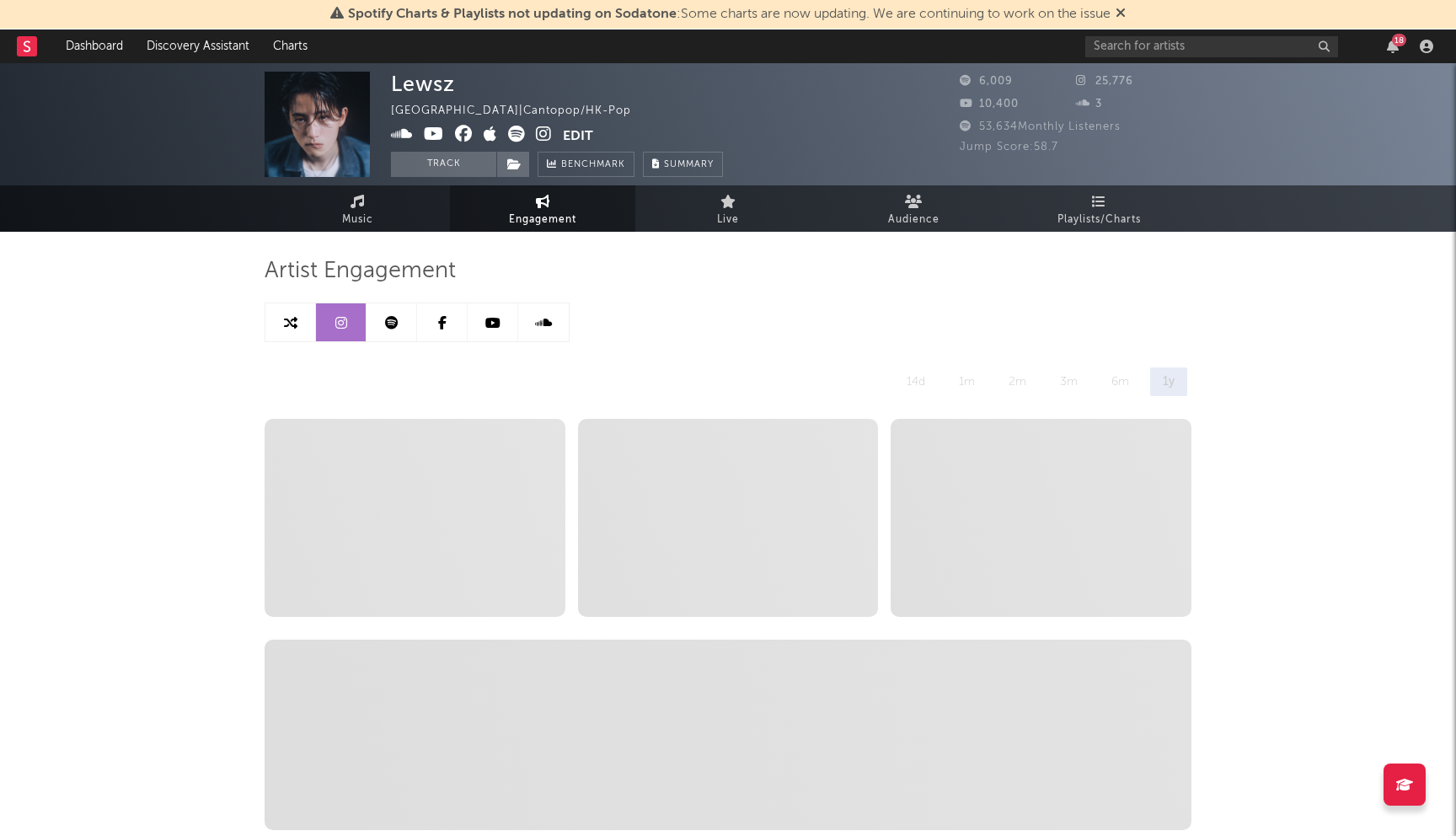
select select "6m"
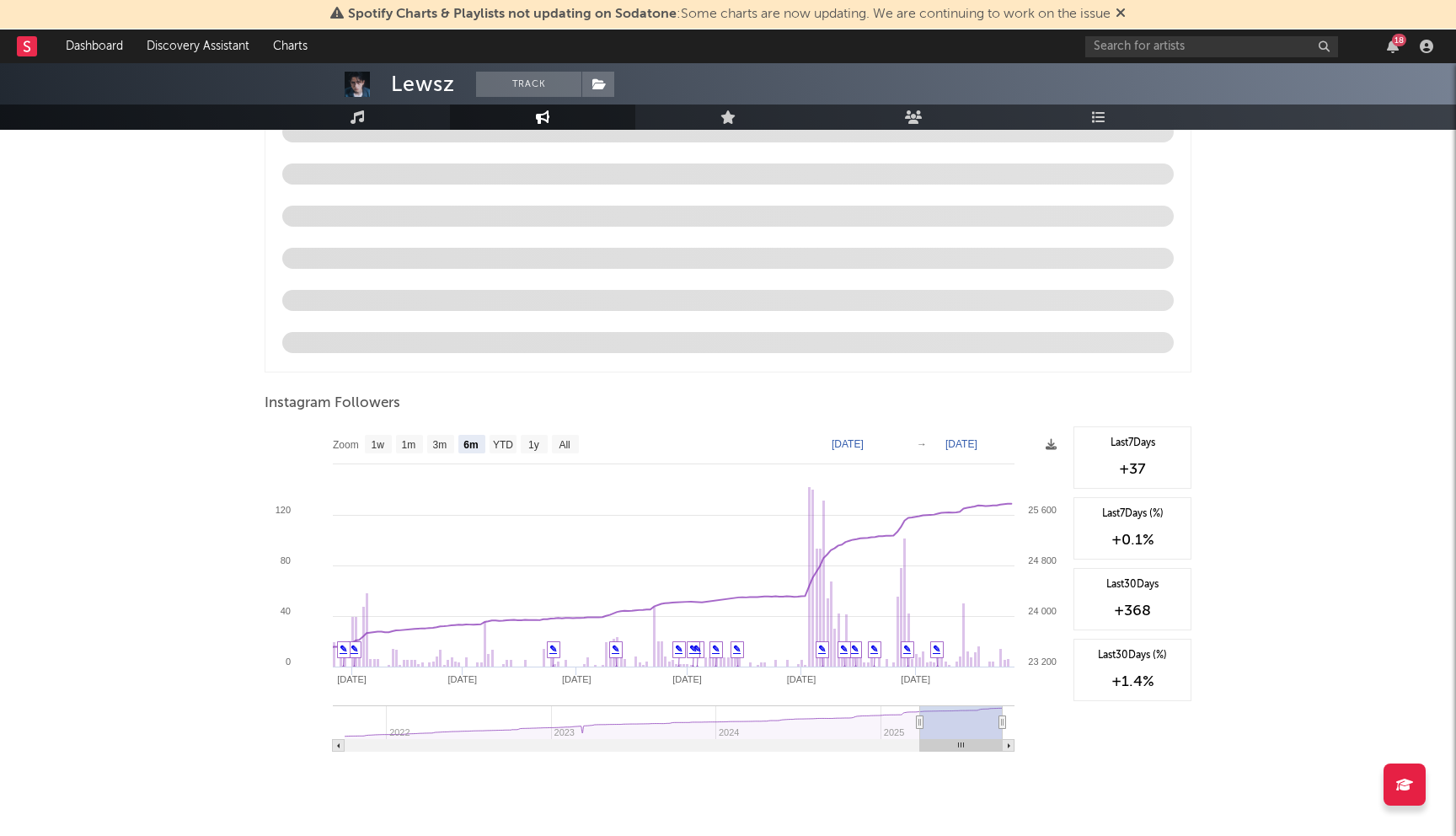
scroll to position [1678, 0]
